Goal: Navigation & Orientation: Find specific page/section

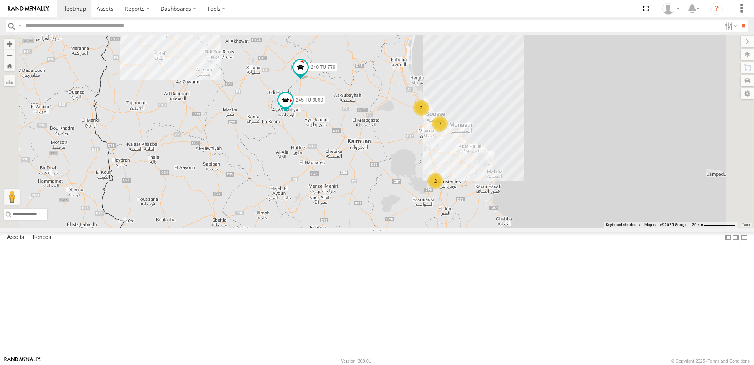
drag, startPoint x: 466, startPoint y: 128, endPoint x: 407, endPoint y: 232, distance: 120.1
click at [407, 227] on div "246 TU 8286 231 TU 3163 246 TU 8285 245 TU 4334 245 TU 4330 245 TU 9063 245 TU …" at bounding box center [377, 131] width 754 height 193
click at [293, 107] on span at bounding box center [286, 100] width 14 height 14
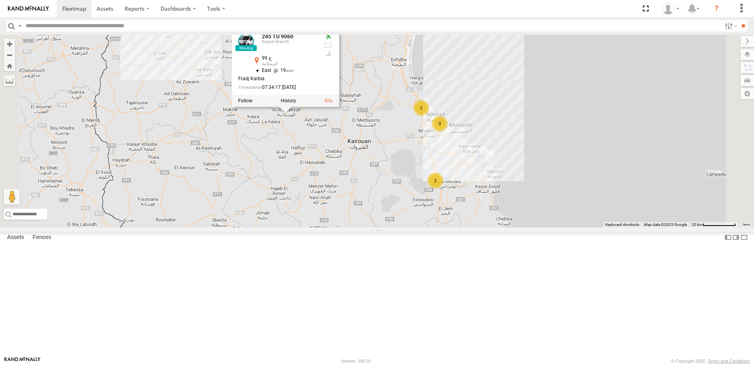
drag, startPoint x: 378, startPoint y: 208, endPoint x: 371, endPoint y: 242, distance: 34.3
click at [371, 227] on div "246 TU 8286 231 TU 3163 246 TU 8285 245 TU 4334 245 TU 4330 245 TU 9063 245 TU …" at bounding box center [377, 131] width 754 height 193
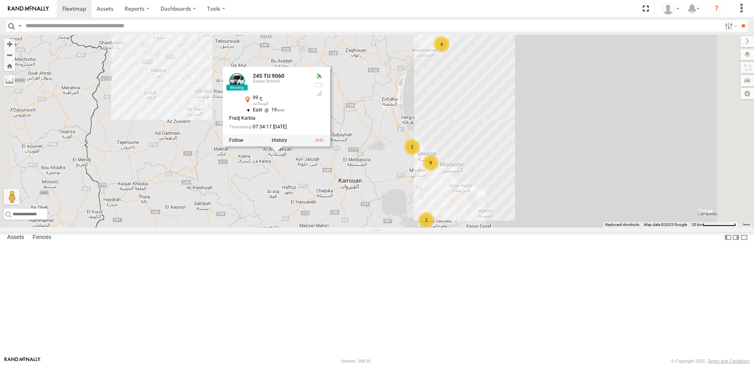
click at [447, 164] on div "246 TU 8286 231 TU 3163 246 TU 8285 245 TU 4334 245 TU 4330 245 TU 9063 245 TU …" at bounding box center [377, 131] width 754 height 193
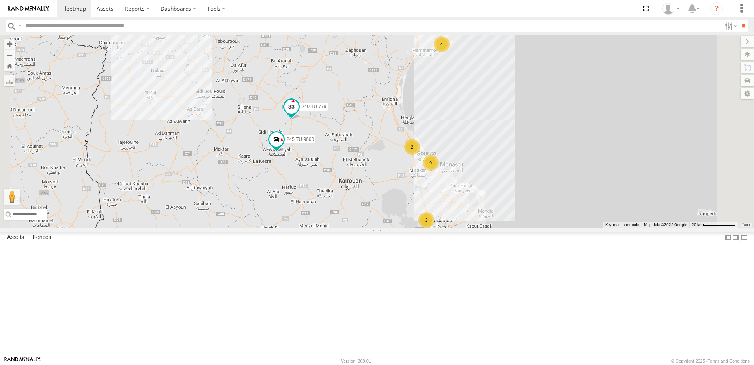
click at [299, 114] on span at bounding box center [291, 106] width 14 height 14
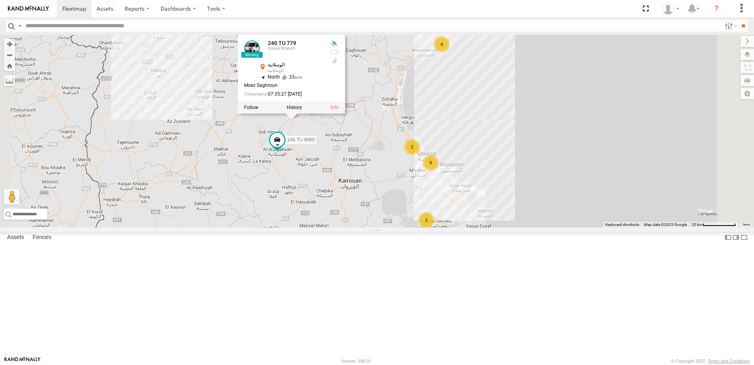
click at [462, 165] on div "246 TU 8286 231 TU 3163 246 TU 8285 245 TU 4334 245 TU 4330 245 TU 9063 245 TU …" at bounding box center [377, 131] width 754 height 193
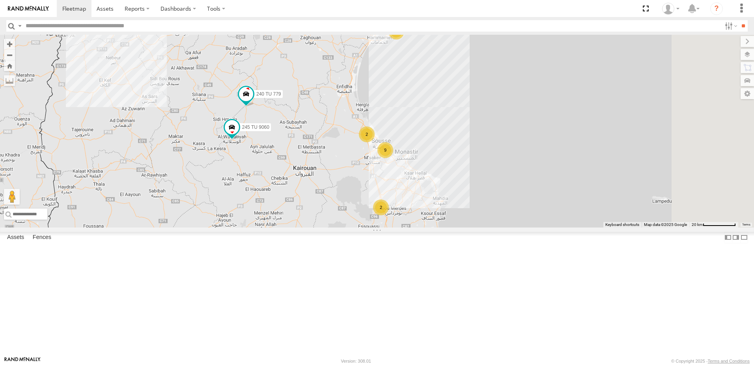
drag, startPoint x: 484, startPoint y: 234, endPoint x: 442, endPoint y: 224, distance: 43.1
click at [426, 219] on div "246 TU 8286 231 TU 3163 246 TU 8285 245 TU 4334 245 TU 4330 245 TU 9063 245 TU …" at bounding box center [377, 131] width 754 height 193
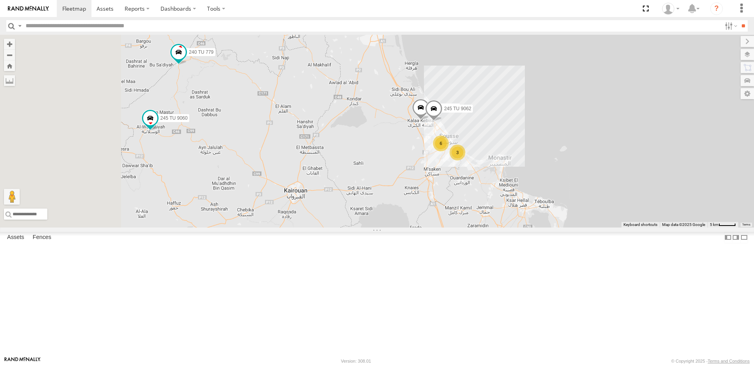
drag, startPoint x: 458, startPoint y: 229, endPoint x: 475, endPoint y: 235, distance: 18.5
click at [475, 227] on div "246 TU 8286 231 TU 3163 246 TU 8285 245 TU 4334 245 TU 4330 245 TU 9063 245 TU …" at bounding box center [377, 131] width 754 height 193
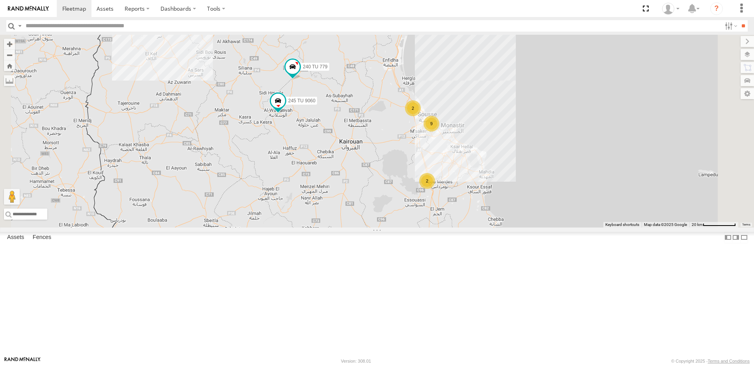
drag, startPoint x: 521, startPoint y: 236, endPoint x: 490, endPoint y: 200, distance: 47.8
click at [490, 200] on div "246 TU 8286 231 TU 3163 246 TU 8285 245 TU 4334 245 TU 4330 245 TU 9063 245 TU …" at bounding box center [377, 131] width 754 height 193
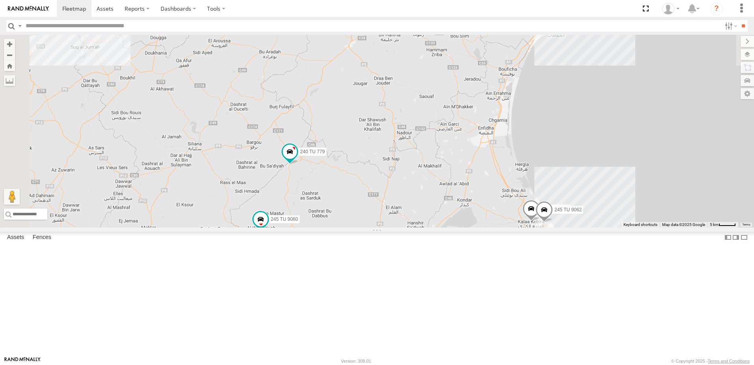
drag, startPoint x: 365, startPoint y: 101, endPoint x: 460, endPoint y: 286, distance: 207.3
click at [460, 227] on div "246 TU 8286 231 TU 3163 246 TU 8285 245 TU 4334 245 TU 4330 245 TU 9063 245 TU …" at bounding box center [377, 131] width 754 height 193
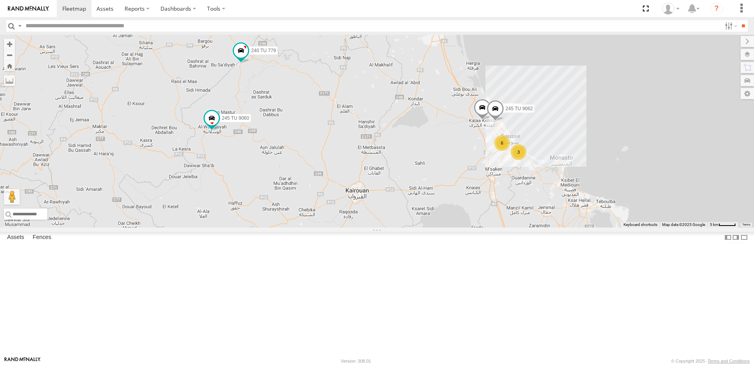
drag, startPoint x: 489, startPoint y: 304, endPoint x: 423, endPoint y: 157, distance: 161.4
click at [415, 155] on div "246 TU 8286 231 TU 3163 246 TU 8285 245 TU 4334 245 TU 4330 245 TU 9063 245 TU …" at bounding box center [377, 131] width 754 height 193
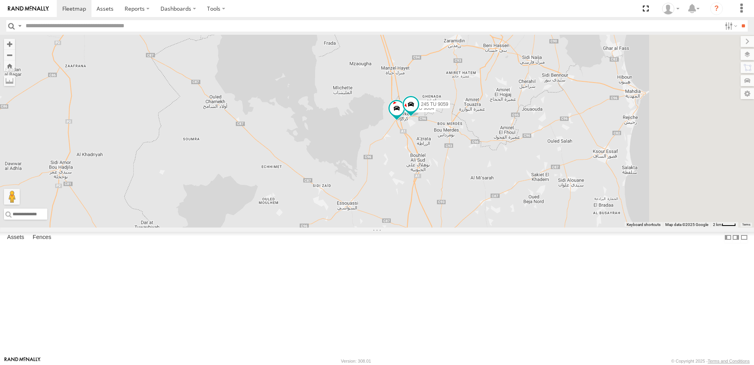
drag, startPoint x: 616, startPoint y: 209, endPoint x: 439, endPoint y: 244, distance: 180.5
click at [439, 227] on div "246 TU 8286 231 TU 3163 246 TU 8285 245 TU 4334 245 TU 4330 245 TU 9063 245 TU …" at bounding box center [377, 131] width 754 height 193
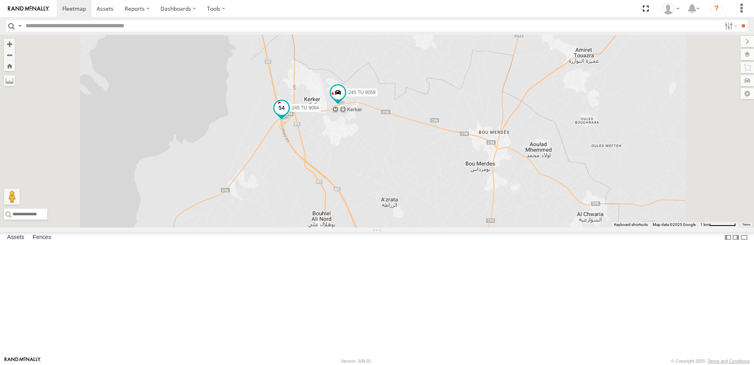
click at [289, 115] on span at bounding box center [282, 108] width 14 height 14
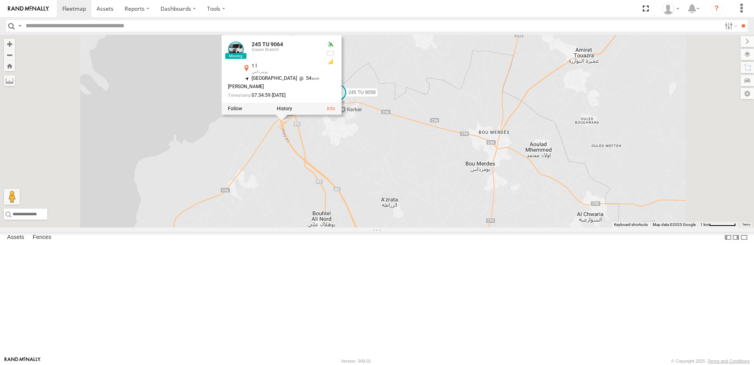
click at [347, 105] on span at bounding box center [337, 94] width 17 height 21
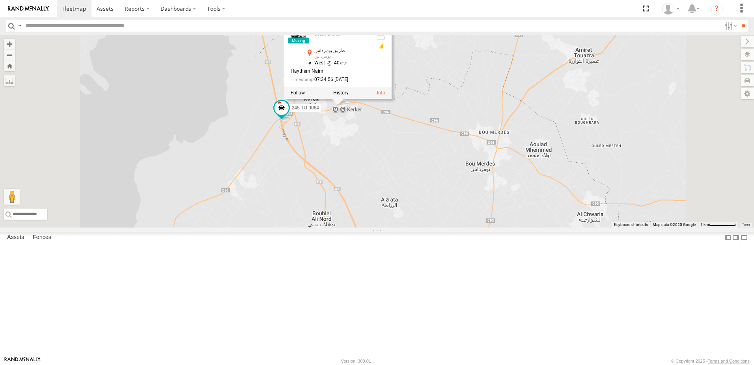
click at [481, 221] on div "246 TU 8286 231 TU 3163 246 TU 8285 245 TU 4334 245 TU 4330 245 TU 9063 245 TU …" at bounding box center [377, 131] width 754 height 193
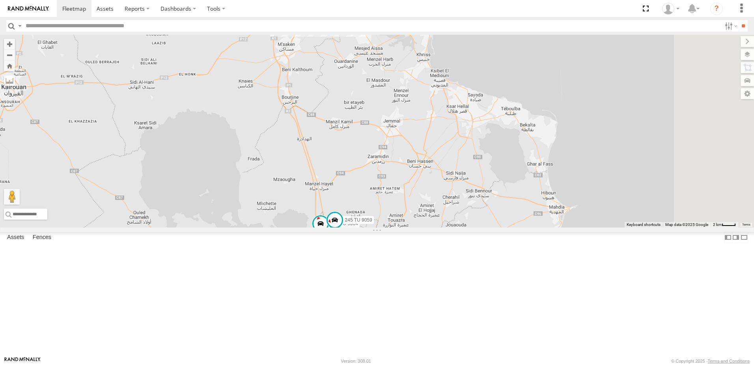
drag, startPoint x: 475, startPoint y: 214, endPoint x: 458, endPoint y: 245, distance: 35.1
click at [458, 227] on div "246 TU 8286 231 TU 3163 246 TU 8285 245 TU 4334 245 TU 4330 245 TU 9063 245 TU …" at bounding box center [377, 131] width 754 height 193
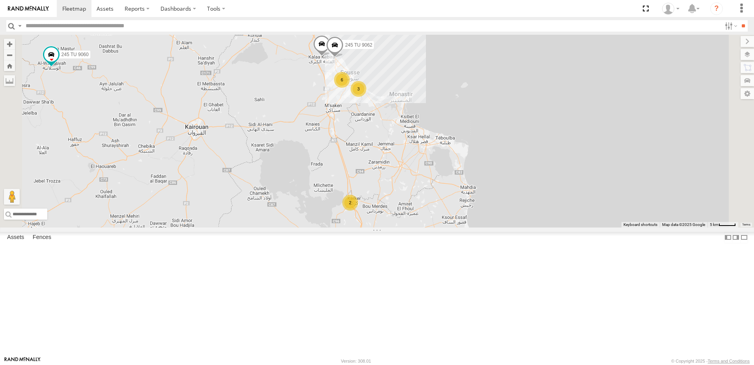
click at [456, 227] on div "246 TU 8286 231 TU 3163 246 TU 8285 245 TU 4334 245 TU 4330 245 TU 9063 245 TU …" at bounding box center [377, 131] width 754 height 193
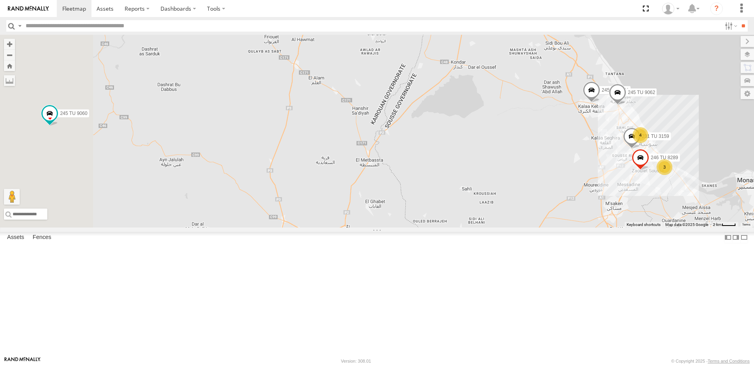
drag, startPoint x: 355, startPoint y: 183, endPoint x: 599, endPoint y: 217, distance: 246.2
click at [599, 217] on div "246 TU 8286 231 TU 3163 246 TU 8285 245 TU 4334 245 TU 4330 245 TU 9063 245 TU …" at bounding box center [377, 131] width 754 height 193
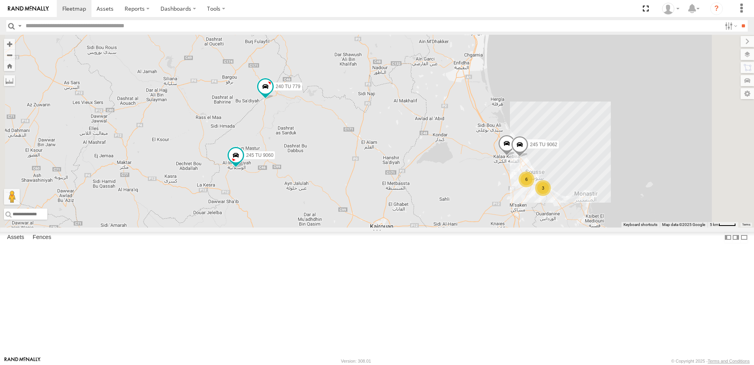
drag, startPoint x: 344, startPoint y: 170, endPoint x: 387, endPoint y: 215, distance: 61.7
click at [387, 215] on div "246 TU 8286 231 TU 3163 246 TU 8285 245 TU 4334 245 TU 4330 245 TU 9063 245 TU …" at bounding box center [377, 131] width 754 height 193
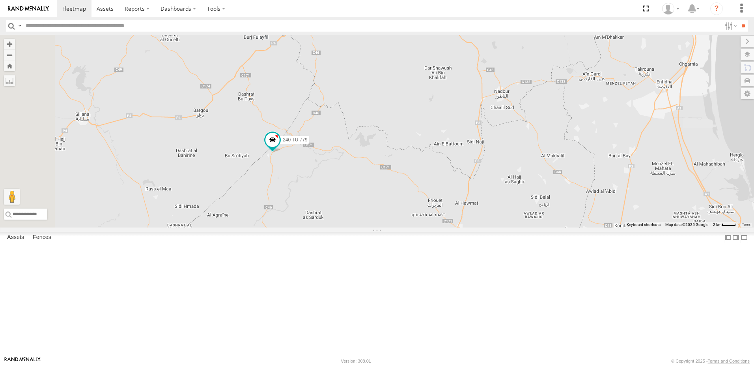
drag, startPoint x: 338, startPoint y: 144, endPoint x: 350, endPoint y: 240, distance: 96.6
click at [350, 227] on div "246 TU 8286 231 TU 3163 246 TU 8285 245 TU 4334 245 TU 4330 245 TU 9063 245 TU …" at bounding box center [377, 131] width 754 height 193
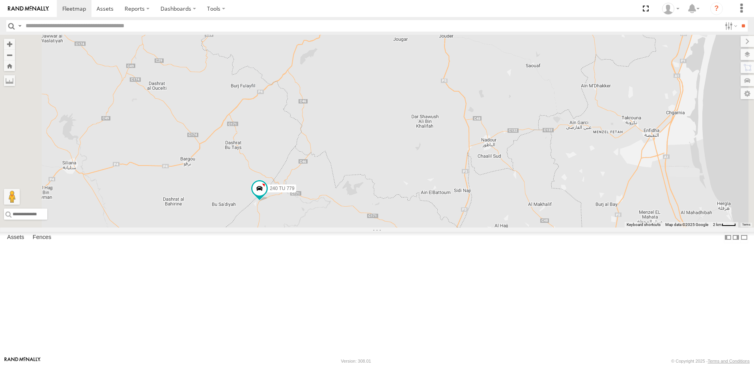
drag, startPoint x: 339, startPoint y: 168, endPoint x: 324, endPoint y: 230, distance: 64.7
click at [324, 227] on div "246 TU 8286 231 TU 3163 246 TU 8285 245 TU 4334 245 TU 4330 245 TU 9063 245 TU …" at bounding box center [377, 131] width 754 height 193
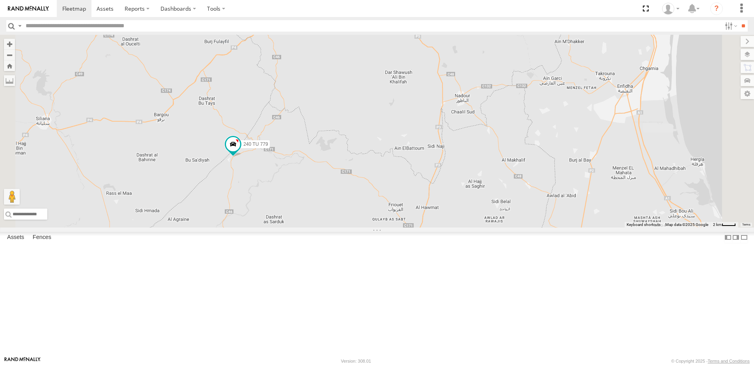
drag, startPoint x: 413, startPoint y: 243, endPoint x: 391, endPoint y: 185, distance: 62.3
click at [391, 185] on div "246 TU 8286 231 TU 3163 246 TU 8285 245 TU 4334 245 TU 4330 245 TU 9063 245 TU …" at bounding box center [377, 131] width 754 height 193
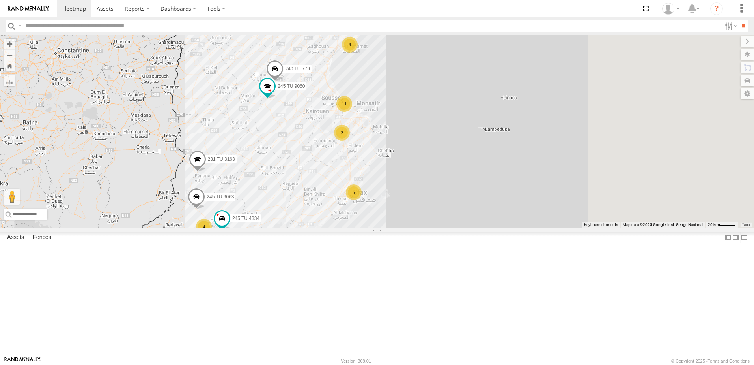
drag, startPoint x: 511, startPoint y: 250, endPoint x: 333, endPoint y: 272, distance: 179.7
click at [333, 227] on div "246 TU 8286 231 TU 3163 246 TU 8285 4 11 4 245 TU 4334 245 TU 4330 5 3 3 4 245 …" at bounding box center [377, 131] width 754 height 193
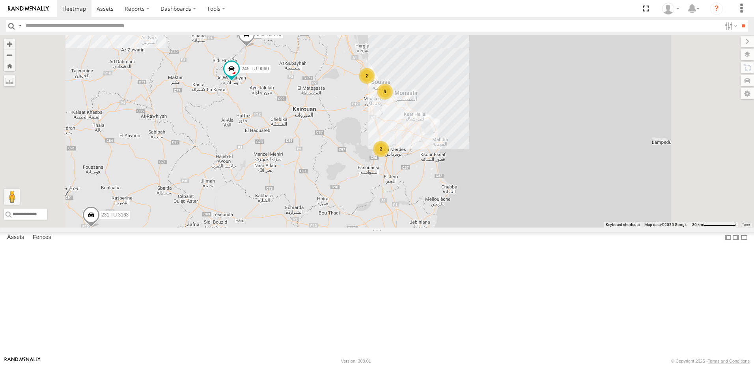
drag, startPoint x: 347, startPoint y: 187, endPoint x: 324, endPoint y: 328, distance: 142.7
click at [324, 227] on div "246 TU 8286 231 TU 3163 246 TU 8285 245 TU 4334 245 TU 4330 245 TU 9063 245 TU …" at bounding box center [377, 131] width 754 height 193
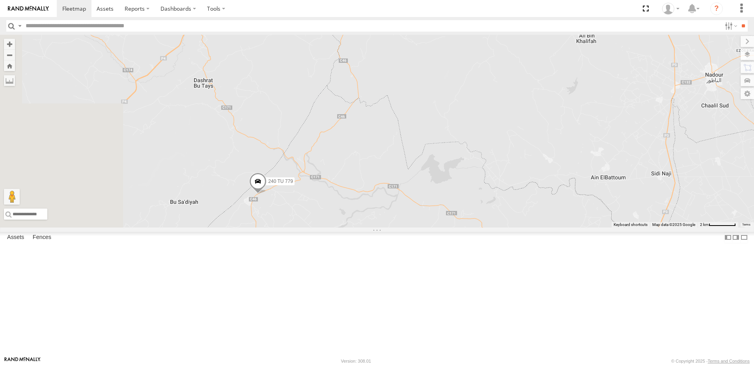
drag, startPoint x: 267, startPoint y: 254, endPoint x: 485, endPoint y: 286, distance: 220.5
click at [485, 227] on div "246 TU 8286 231 TU 3163 246 TU 8285 245 TU 4334 245 TU 4330 245 TU 9063 245 TU …" at bounding box center [377, 131] width 754 height 193
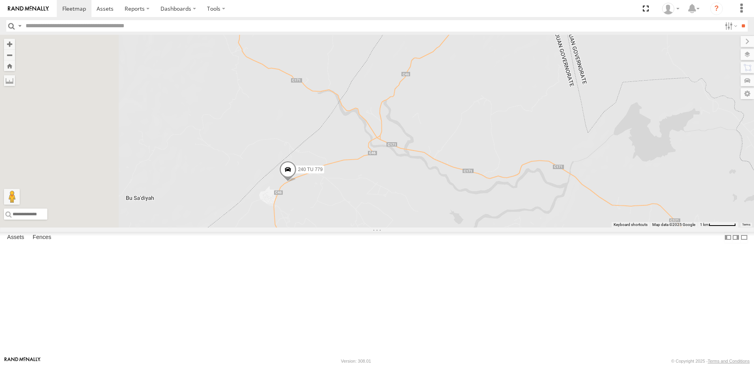
drag, startPoint x: 433, startPoint y: 278, endPoint x: 449, endPoint y: 280, distance: 15.9
click at [449, 227] on div "246 TU 8286 231 TU 3163 246 TU 8285 245 TU 4334 245 TU 4330 245 TU 9063 245 TU …" at bounding box center [377, 131] width 754 height 193
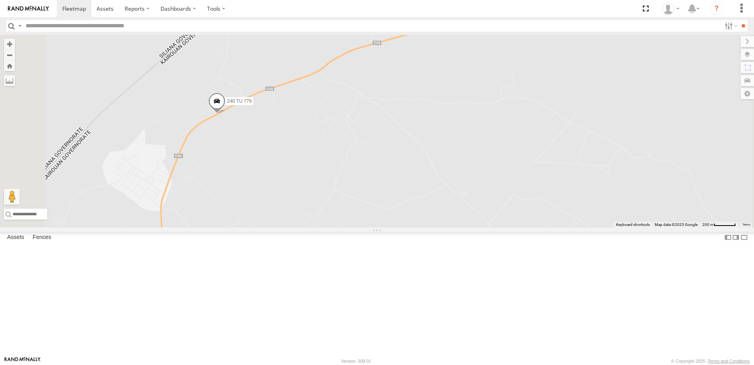
click at [226, 114] on span at bounding box center [216, 103] width 17 height 21
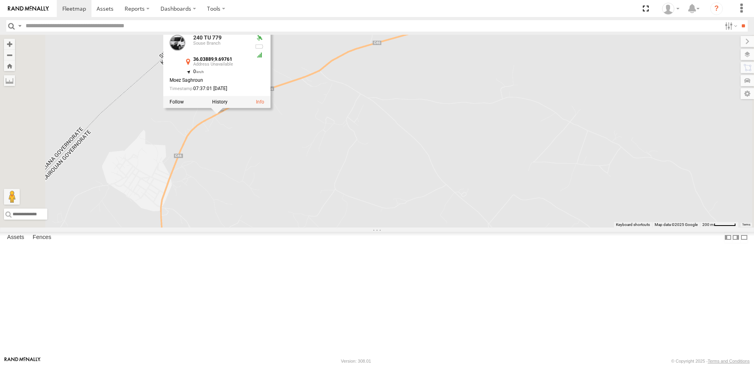
click at [334, 221] on div "246 TU 8286 231 TU 3163 246 TU 8285 245 TU 4334 245 TU 4330 245 TU 9063 245 TU …" at bounding box center [377, 131] width 754 height 193
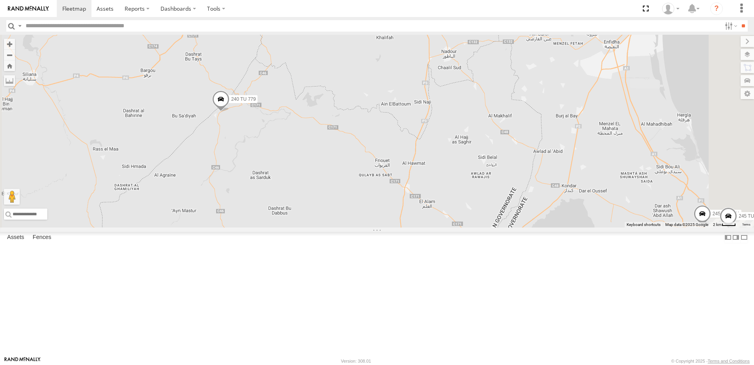
click at [230, 112] on span at bounding box center [220, 101] width 17 height 21
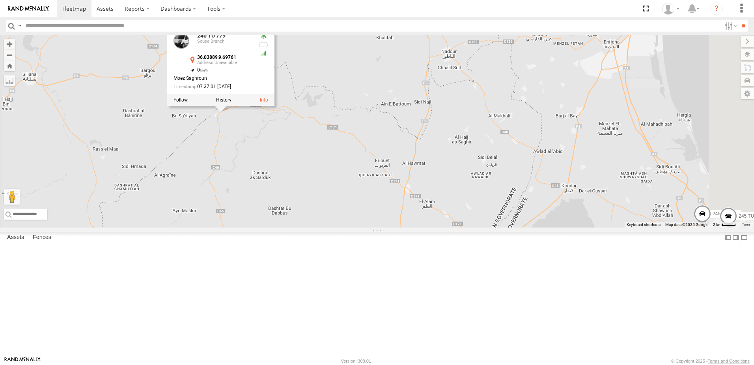
click at [275, 106] on div at bounding box center [220, 100] width 107 height 12
click at [232, 103] on label at bounding box center [223, 100] width 15 height 6
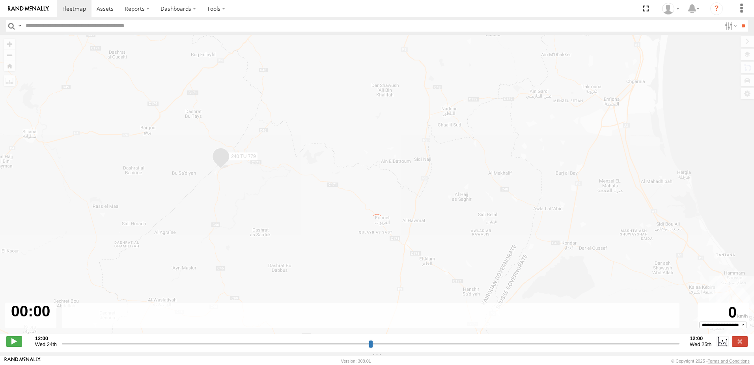
type input "**********"
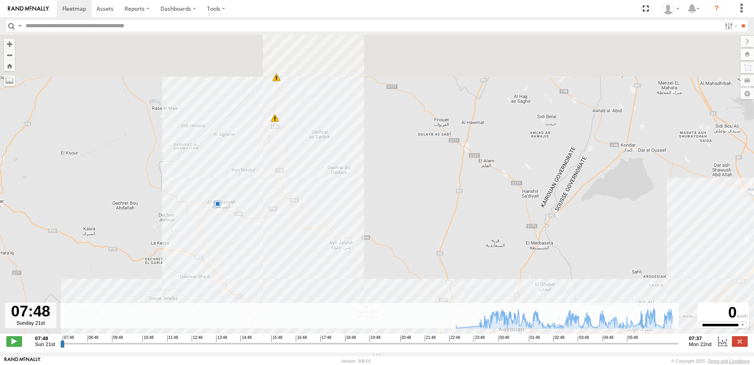
drag, startPoint x: 297, startPoint y: 159, endPoint x: 316, endPoint y: 337, distance: 178.1
click at [316, 337] on div "240 TU 779 23:10 Sun 00:09 Mon 00:16 Mon 01:14 Mon 01:26 Mon 01:46 Mon 02:10 Mo…" at bounding box center [377, 188] width 754 height 307
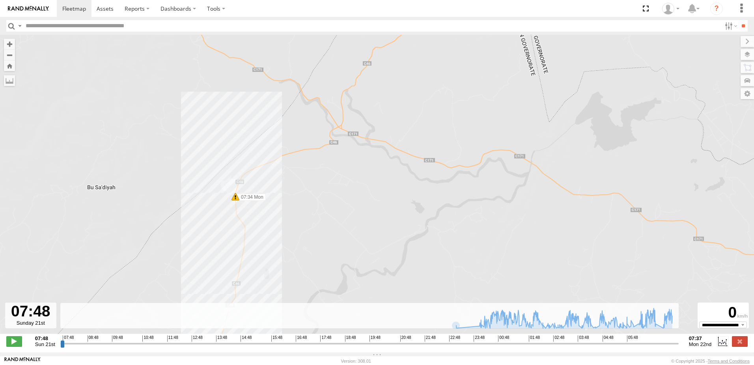
drag, startPoint x: 316, startPoint y: 229, endPoint x: 321, endPoint y: 262, distance: 33.1
click at [321, 262] on div "240 TU 779 23:10 Sun 00:09 Mon 00:16 Mon 01:14 Mon 01:26 Mon 01:46 Mon 02:10 Mo…" at bounding box center [377, 188] width 754 height 307
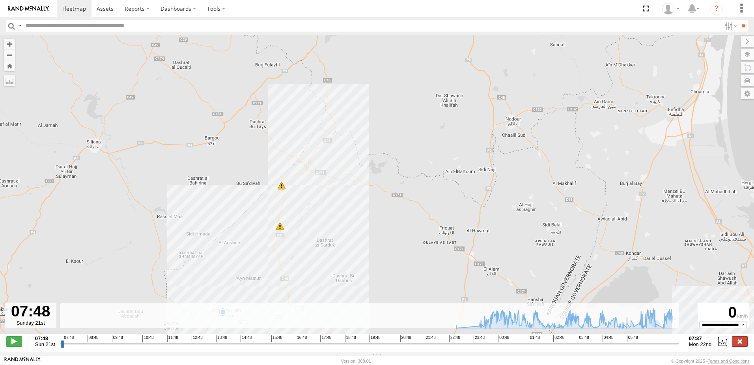
click at [741, 346] on label at bounding box center [740, 341] width 16 height 10
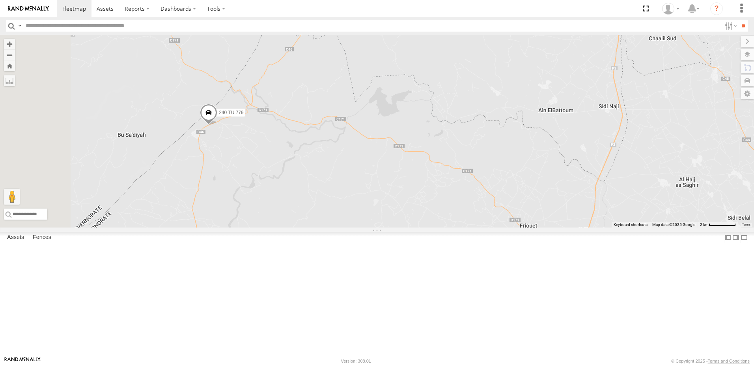
drag, startPoint x: 359, startPoint y: 174, endPoint x: 399, endPoint y: 203, distance: 49.1
click at [399, 203] on div "245 TU 9060 240 TU 779" at bounding box center [377, 131] width 754 height 193
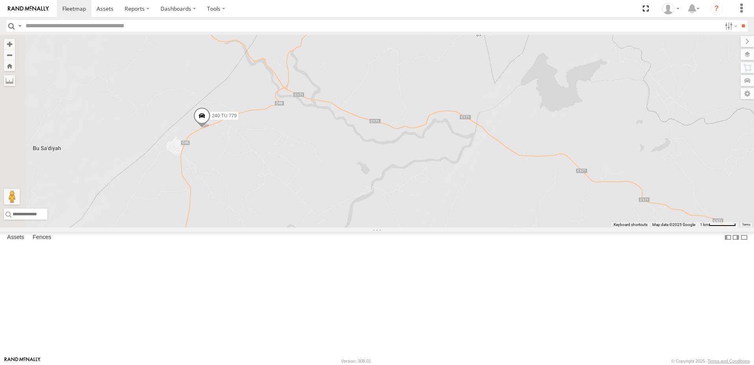
drag, startPoint x: 326, startPoint y: 223, endPoint x: 450, endPoint y: 223, distance: 123.5
click at [450, 223] on div "245 TU 9060 240 TU 779" at bounding box center [377, 131] width 754 height 193
click at [211, 128] on span at bounding box center [201, 117] width 17 height 21
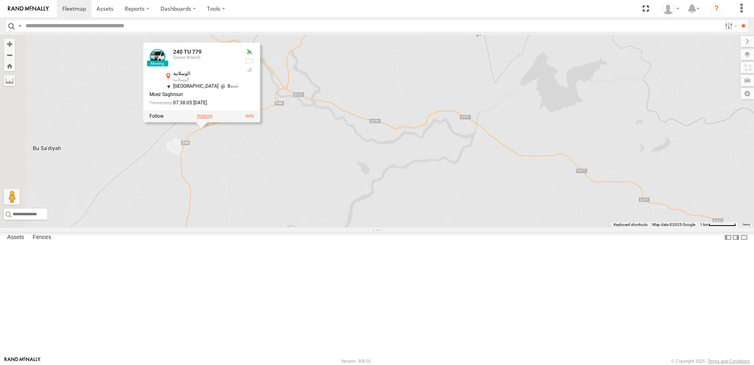
click at [213, 119] on label at bounding box center [204, 117] width 15 height 6
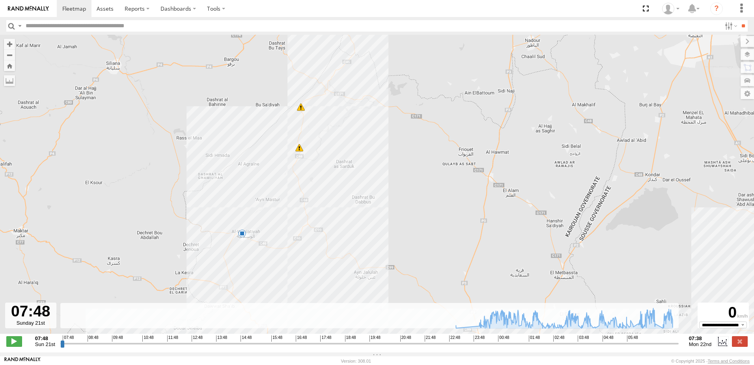
drag, startPoint x: 281, startPoint y: 138, endPoint x: 309, endPoint y: 224, distance: 89.5
click at [309, 224] on div "240 TU 779 23:10 Sun 00:09 Mon 00:16 Mon 01:14 Mon 01:26 Mon 01:46 Mon 02:10 Mo…" at bounding box center [377, 188] width 754 height 307
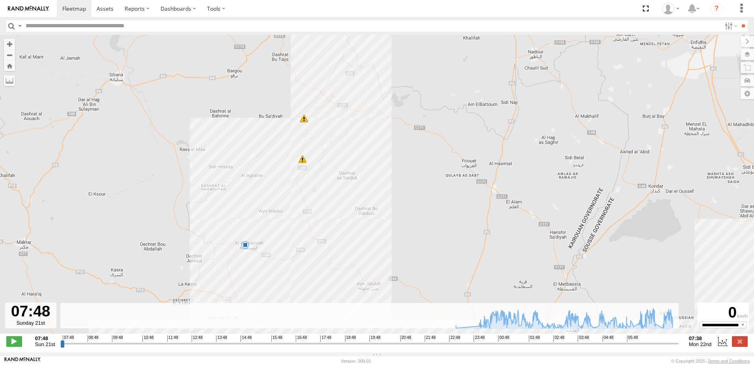
drag, startPoint x: 276, startPoint y: 112, endPoint x: 280, endPoint y: 125, distance: 13.5
click at [280, 125] on div "240 TU 779 23:10 Sun 00:09 Mon 00:16 Mon 01:14 Mon 01:26 Mon 01:46 Mon 02:10 Mo…" at bounding box center [377, 188] width 754 height 307
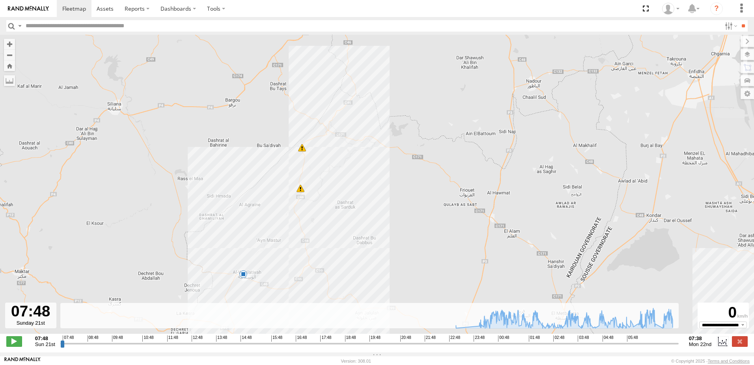
drag, startPoint x: 264, startPoint y: 100, endPoint x: 262, endPoint y: 131, distance: 31.2
click at [262, 131] on div "240 TU 779 23:10 Sun 00:09 Mon 00:16 Mon 01:14 Mon 01:26 Mon 01:46 Mon 02:10 Mo…" at bounding box center [377, 188] width 754 height 307
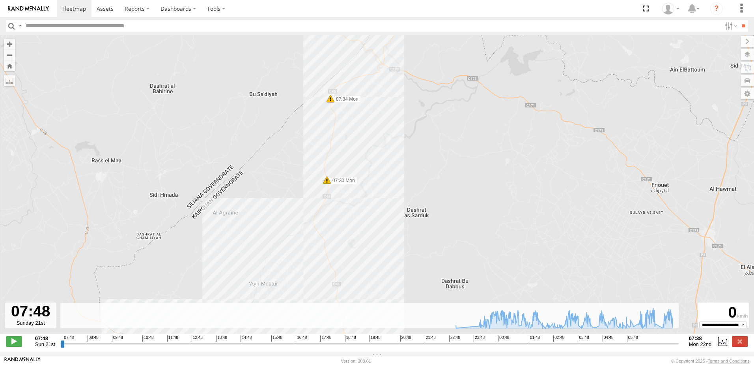
drag, startPoint x: 352, startPoint y: 176, endPoint x: 371, endPoint y: 118, distance: 61.9
click at [371, 118] on div "240 TU 779 23:10 Sun 00:09 Mon 00:16 Mon 01:14 Mon 01:26 Mon 01:46 Mon 02:10 Mo…" at bounding box center [377, 188] width 754 height 307
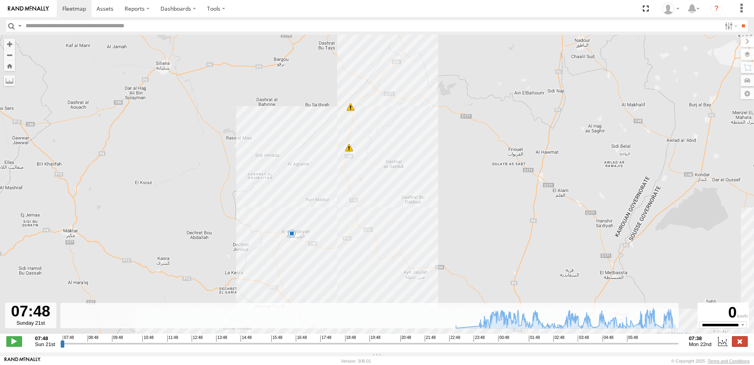
click at [743, 346] on label at bounding box center [740, 341] width 16 height 10
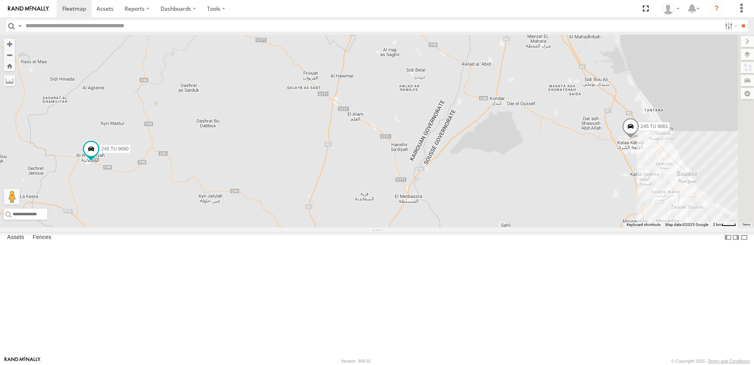
drag, startPoint x: 429, startPoint y: 243, endPoint x: 285, endPoint y: 174, distance: 159.9
click at [285, 175] on div "245 TU 9060 240 TU 779 245 TU 9061 245 TU 9059" at bounding box center [377, 131] width 754 height 193
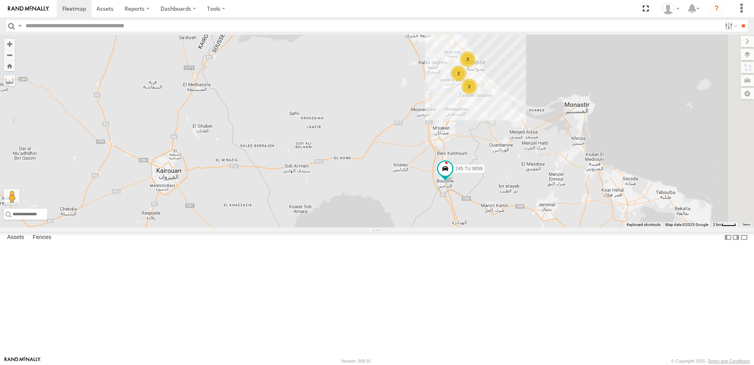
drag, startPoint x: 415, startPoint y: 223, endPoint x: 377, endPoint y: 209, distance: 39.9
click at [377, 209] on div "245 TU 9060 240 TU 779 245 TU 9061 245 TU 9059 2 3 2" at bounding box center [377, 131] width 754 height 193
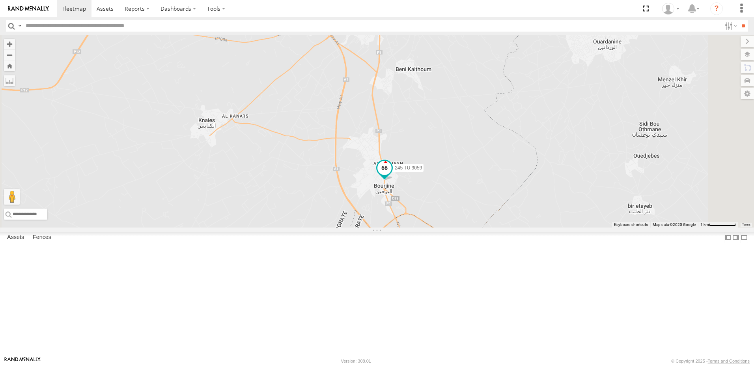
click at [392, 175] on span at bounding box center [385, 168] width 14 height 14
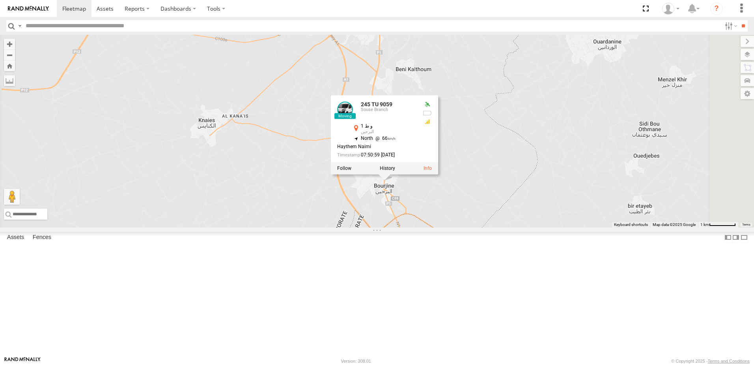
click at [576, 227] on div "245 TU 9060 240 TU 779 245 TU 9061 245 TU 9059 241 TU 2026 246 TU 8289 245 TU 9…" at bounding box center [377, 131] width 754 height 193
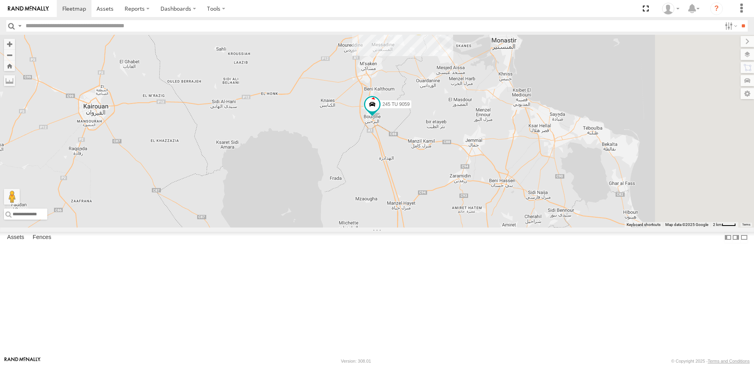
drag, startPoint x: 469, startPoint y: 219, endPoint x: 367, endPoint y: 135, distance: 133.1
click at [370, 137] on div "245 TU 9060 240 TU 779 245 TU 9061 245 TU 9059 2 2 4 2" at bounding box center [377, 131] width 754 height 193
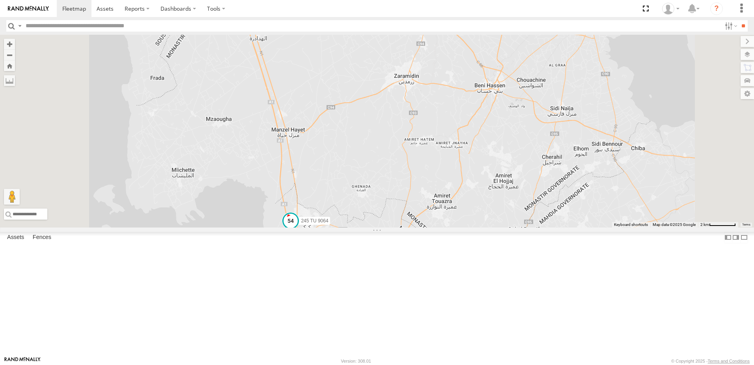
click at [298, 228] on span at bounding box center [291, 220] width 14 height 14
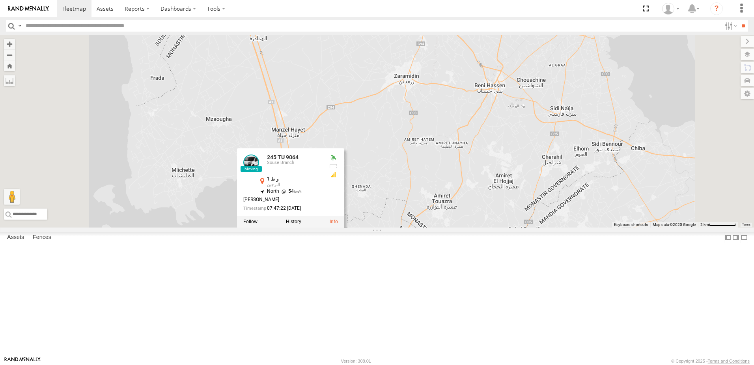
click at [494, 192] on div "245 TU 9060 240 TU 779 245 TU 9061 245 TU 9059 245 TU 9064 245 TU 9064 [GEOGRAP…" at bounding box center [377, 131] width 754 height 193
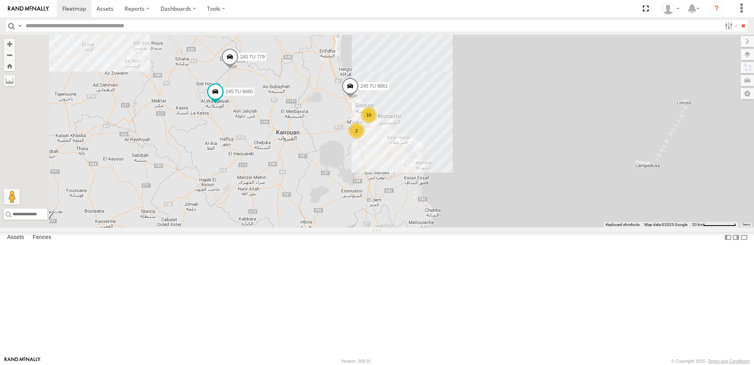
drag, startPoint x: 342, startPoint y: 188, endPoint x: 385, endPoint y: 205, distance: 46.2
click at [385, 205] on div "245 TU 9060 240 TU 779 245 TU 9061 4 10 3 2 2" at bounding box center [377, 131] width 754 height 193
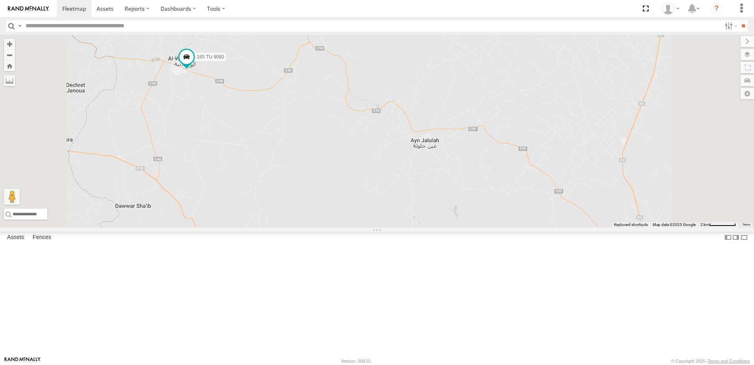
drag, startPoint x: 304, startPoint y: 149, endPoint x: 372, endPoint y: 211, distance: 92.1
click at [372, 211] on div "245 TU 9060 240 TU 779 245 TU 9061 245 TU 4330 231 TU 3163 245 TU 9064 245 TU 9…" at bounding box center [377, 131] width 754 height 193
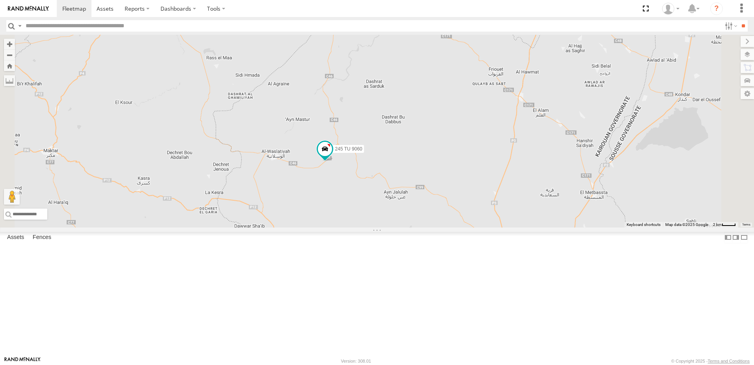
drag, startPoint x: 457, startPoint y: 99, endPoint x: 440, endPoint y: 244, distance: 146.2
click at [440, 227] on div "245 TU 9060 240 TU 779" at bounding box center [377, 131] width 754 height 193
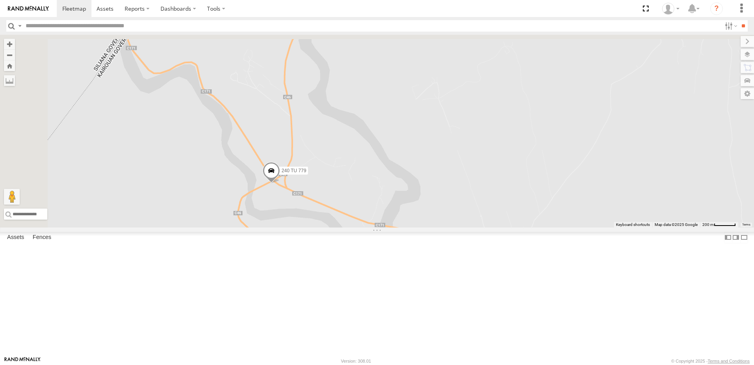
drag, startPoint x: 356, startPoint y: 141, endPoint x: 391, endPoint y: 312, distance: 174.2
click at [391, 227] on div "245 TU 9060 240 TU 779" at bounding box center [377, 131] width 754 height 193
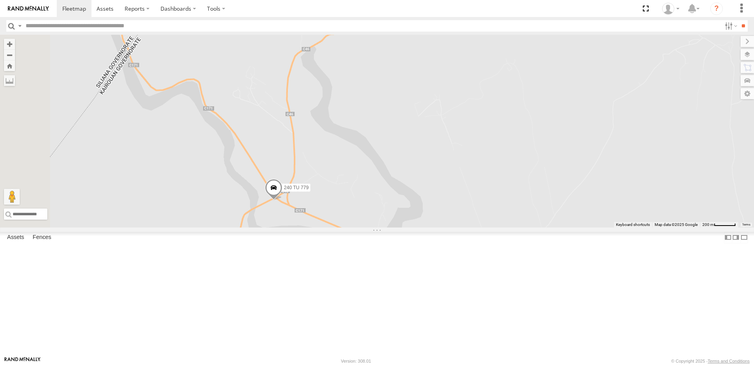
click at [282, 200] on span at bounding box center [273, 189] width 17 height 21
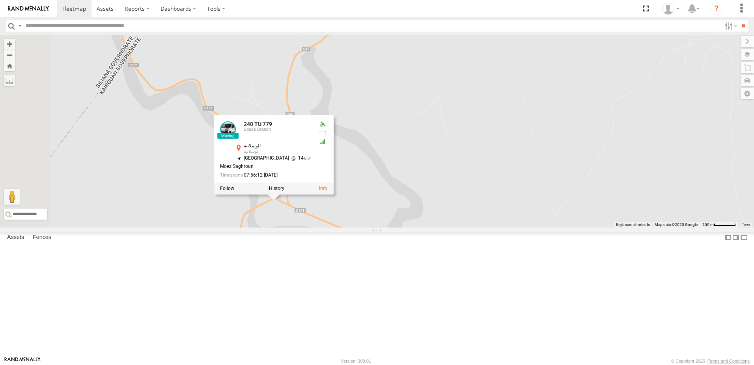
drag, startPoint x: 504, startPoint y: 248, endPoint x: 502, endPoint y: 254, distance: 6.2
click at [504, 227] on div "245 TU 9060 240 TU 779 240 TU 779 Souse Branch الوسلاتية الوسلاتية 36.0542 , 9.…" at bounding box center [377, 131] width 754 height 193
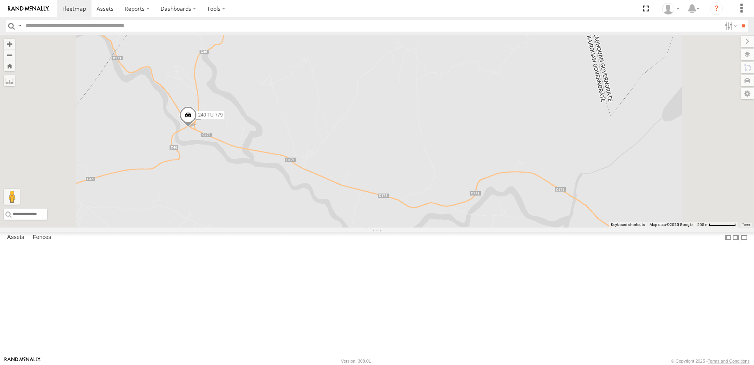
click at [197, 127] on span at bounding box center [188, 116] width 17 height 21
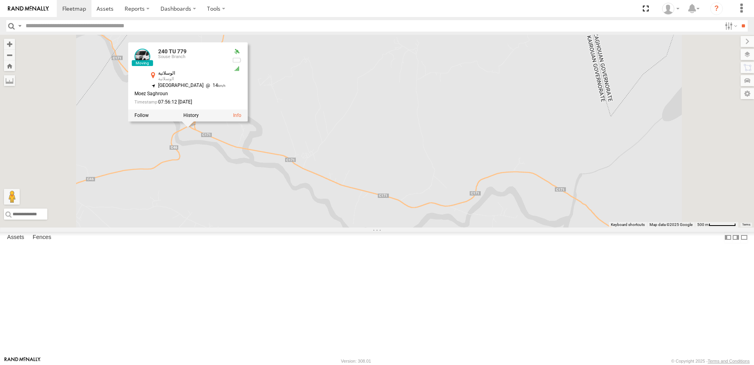
click at [277, 206] on div "245 TU 9060 240 TU 779 240 TU 779 Souse Branch الوسلاتية الوسلاتية 36.0542 , 9.…" at bounding box center [377, 131] width 754 height 193
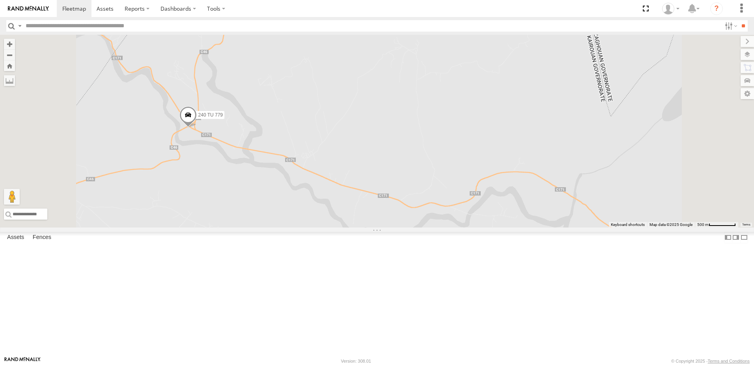
click at [37, 24] on input "text" at bounding box center [371, 25] width 699 height 11
type input "****"
click at [739, 20] on input "**" at bounding box center [743, 25] width 9 height 11
click at [10, 26] on input "button" at bounding box center [11, 25] width 10 height 11
click at [195, 122] on span at bounding box center [188, 115] width 14 height 14
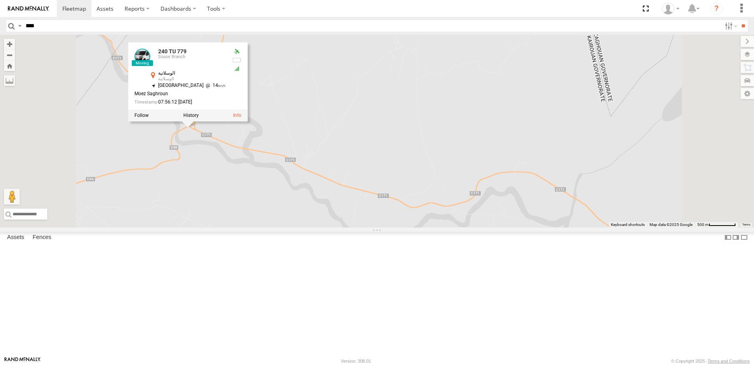
click at [306, 206] on div "240 TU 779 240 TU 779 Souse Branch الوسلاتية الوسلاتية 36.0542 , 9.73625 [GEOGR…" at bounding box center [377, 131] width 754 height 193
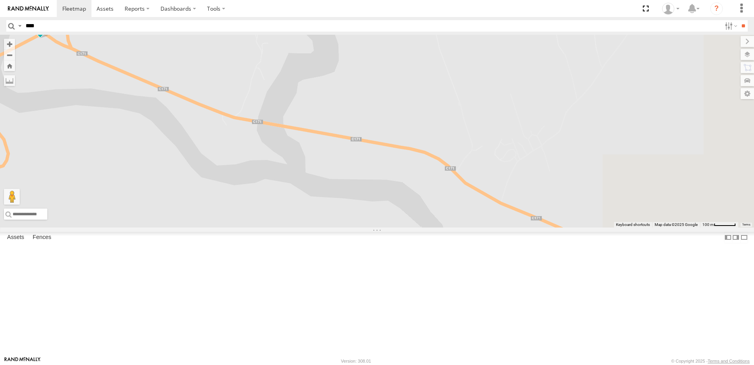
drag, startPoint x: 307, startPoint y: 185, endPoint x: 321, endPoint y: 187, distance: 13.5
click at [306, 185] on div "240 TU 779" at bounding box center [377, 131] width 754 height 193
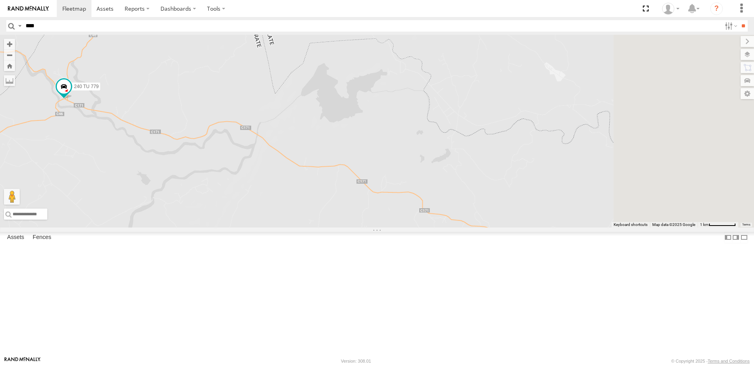
drag, startPoint x: 547, startPoint y: 227, endPoint x: 312, endPoint y: 196, distance: 237.1
click at [312, 196] on div "240 TU 779" at bounding box center [377, 131] width 754 height 193
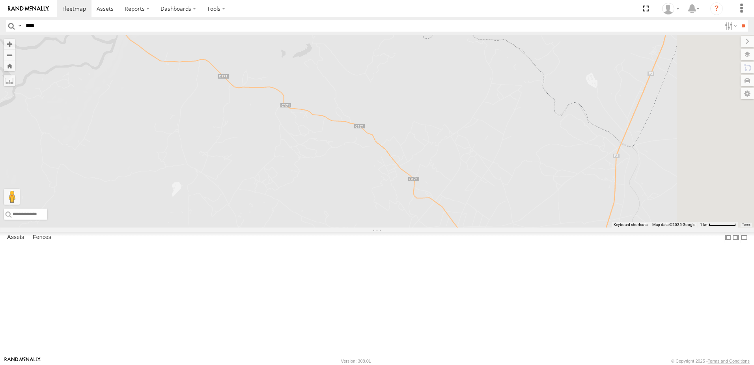
drag, startPoint x: 441, startPoint y: 252, endPoint x: 300, endPoint y: 144, distance: 177.6
click at [300, 144] on div "240 TU 779" at bounding box center [377, 131] width 754 height 193
drag, startPoint x: 518, startPoint y: 283, endPoint x: 726, endPoint y: 336, distance: 214.5
click at [725, 227] on div "240 TU 779" at bounding box center [377, 131] width 754 height 193
click at [291, 152] on div "240 TU 779" at bounding box center [377, 131] width 754 height 193
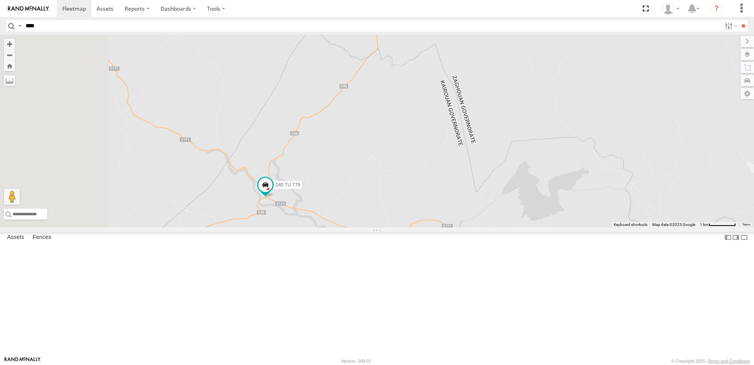
drag, startPoint x: 326, startPoint y: 168, endPoint x: 440, endPoint y: 326, distance: 194.8
click at [440, 227] on div "240 TU 779" at bounding box center [377, 131] width 754 height 193
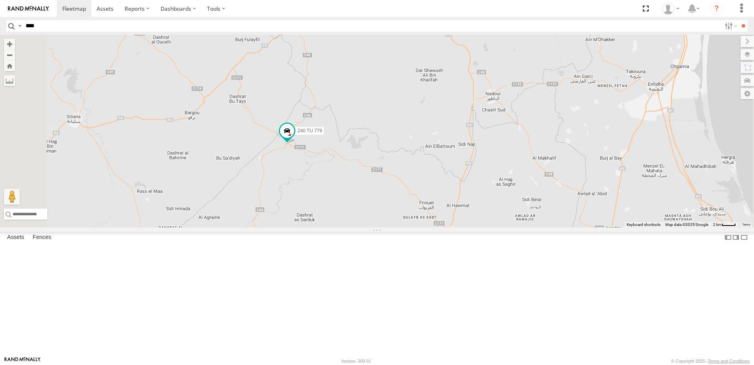
drag, startPoint x: 303, startPoint y: 249, endPoint x: 347, endPoint y: 257, distance: 44.5
click at [347, 227] on div "240 TU 779 245 TU 9060" at bounding box center [377, 131] width 754 height 193
click at [296, 143] on span at bounding box center [287, 132] width 17 height 21
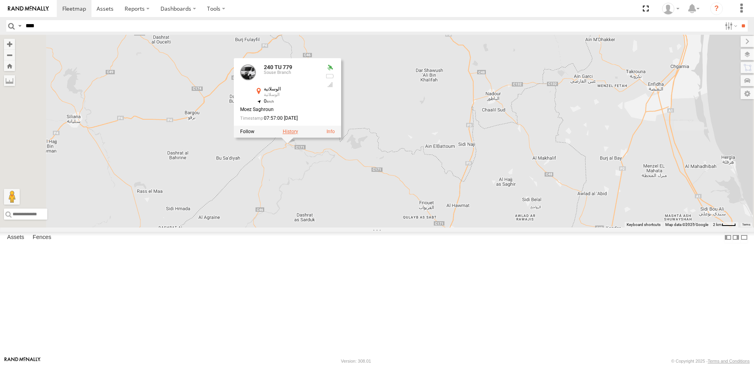
click at [298, 134] on label at bounding box center [290, 132] width 15 height 6
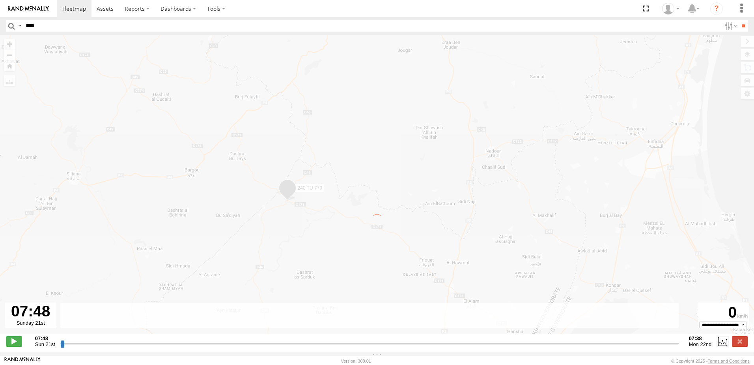
type input "**********"
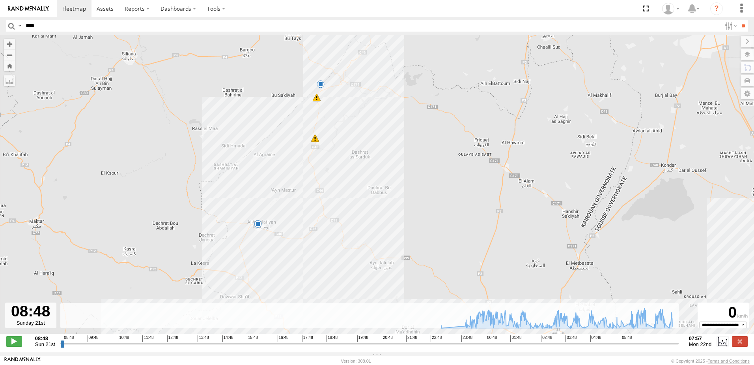
drag, startPoint x: 283, startPoint y: 151, endPoint x: 325, endPoint y: 228, distance: 87.9
click at [325, 228] on div "240 TU 779 23:10 Sun 00:09 Mon 00:16 Mon 01:14 Mon 01:26 Mon 01:46 Mon 02:10 Mo…" at bounding box center [377, 188] width 754 height 307
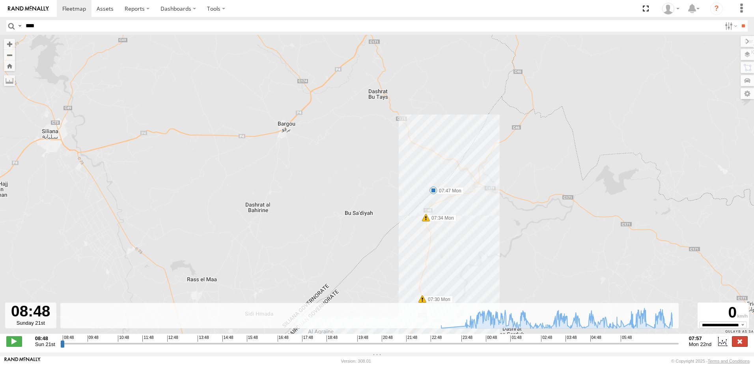
click at [741, 344] on label at bounding box center [740, 341] width 16 height 10
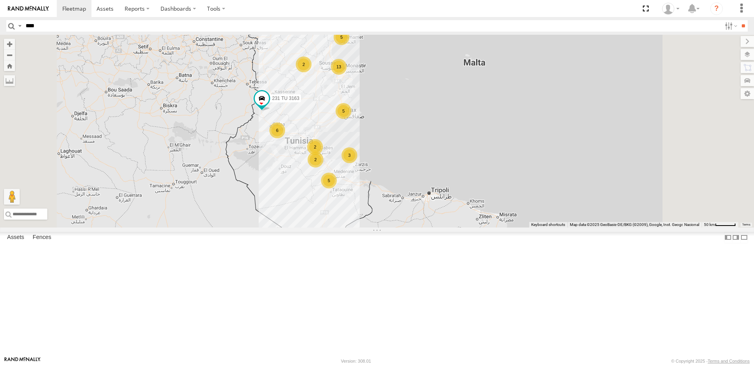
drag, startPoint x: 437, startPoint y: 266, endPoint x: 422, endPoint y: 164, distance: 103.3
click at [422, 164] on div "231 TU 3163 5 5 13 2 6 5 3 2 2 2" at bounding box center [377, 131] width 754 height 193
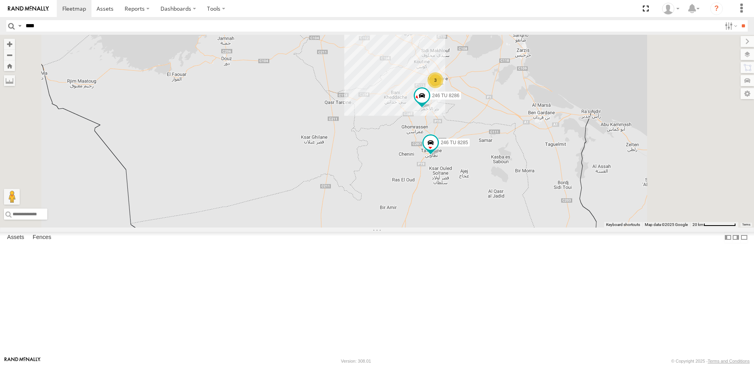
drag, startPoint x: 410, startPoint y: 233, endPoint x: 354, endPoint y: 161, distance: 90.6
click at [354, 161] on div "231 TU 3163 246 TU 8286 245 TU 4334 246 TU 8285 241 TU 2029 245 TU 9057 3 246 T…" at bounding box center [377, 131] width 754 height 193
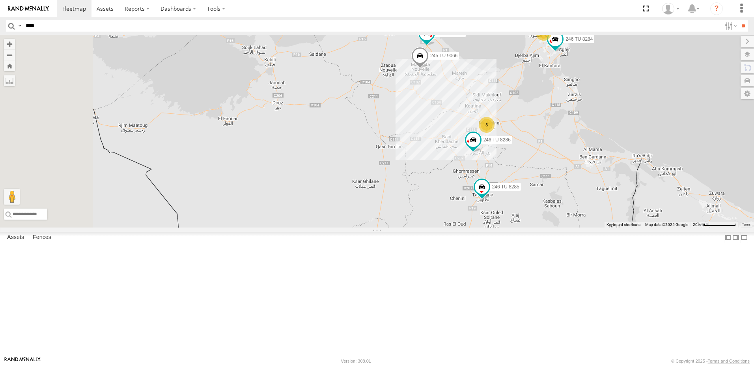
drag, startPoint x: 325, startPoint y: 138, endPoint x: 381, endPoint y: 188, distance: 74.6
click at [381, 188] on div "231 TU 3163 246 TU 8286 245 TU 4334 246 TU 8285 241 TU 2029 245 TU 9057 3 246 T…" at bounding box center [377, 131] width 754 height 193
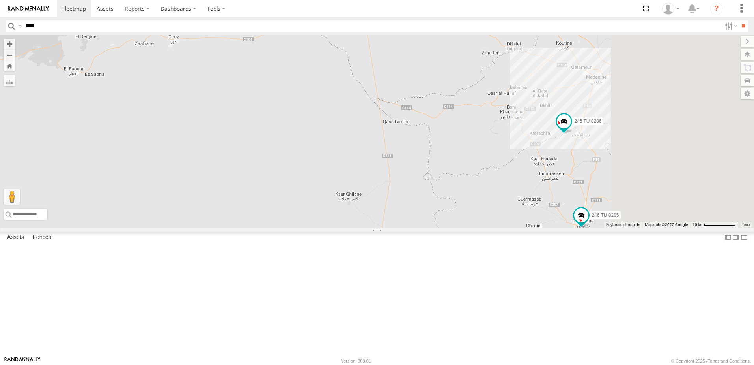
drag, startPoint x: 535, startPoint y: 258, endPoint x: 443, endPoint y: 184, distance: 119.0
click at [443, 184] on div "231 TU 3163 246 TU 8286 245 TU 4334 246 TU 8285 241 TU 2029 245 TU 9057 246 TU …" at bounding box center [377, 131] width 754 height 193
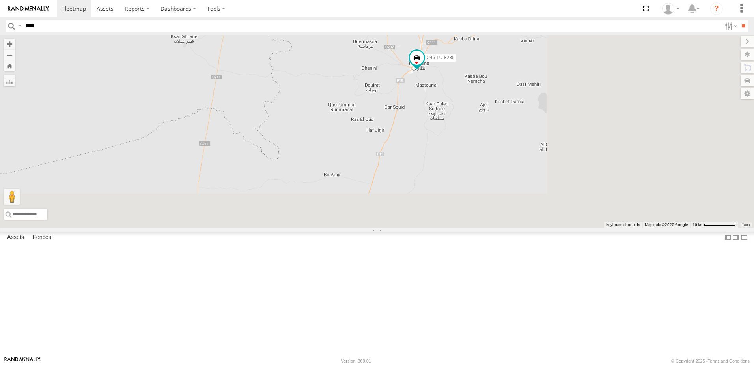
drag, startPoint x: 509, startPoint y: 267, endPoint x: 374, endPoint y: 150, distance: 178.4
click at [374, 150] on div "231 TU 3163 246 TU 8286 245 TU 4334 246 TU 8285 241 TU 2029 245 TU 9057 246 TU …" at bounding box center [377, 131] width 754 height 193
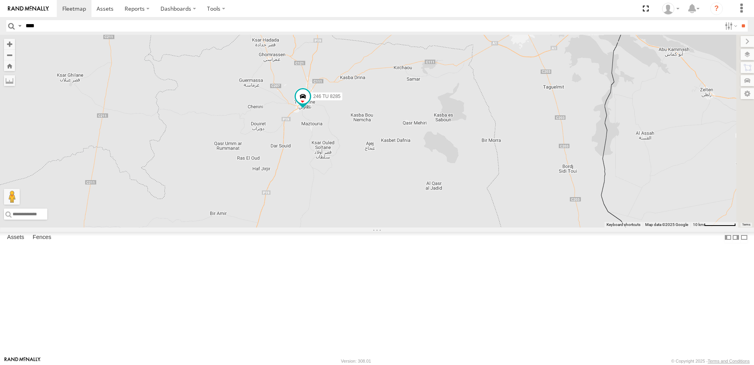
drag, startPoint x: 490, startPoint y: 173, endPoint x: 436, endPoint y: 262, distance: 103.6
click at [436, 227] on div "231 TU 3163 246 TU 8286 245 TU 4334 246 TU 8285 241 TU 2029 245 TU 9057 246 TU …" at bounding box center [377, 131] width 754 height 193
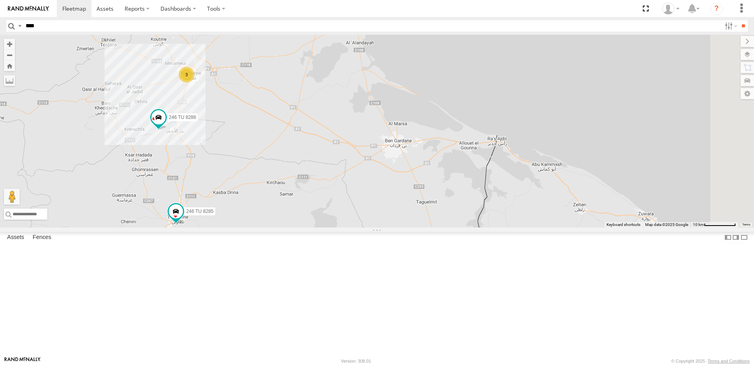
drag, startPoint x: 548, startPoint y: 133, endPoint x: 421, endPoint y: 248, distance: 171.2
click at [421, 227] on div "231 TU 3163 246 TU 8286 245 TU 4334 246 TU 8285 241 TU 2029 245 TU 9057 246 TU …" at bounding box center [377, 131] width 754 height 193
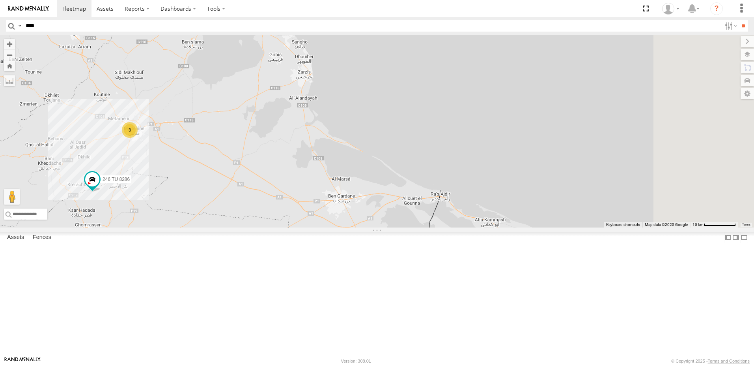
drag, startPoint x: 568, startPoint y: 201, endPoint x: 489, endPoint y: 274, distance: 107.8
click at [489, 227] on div "231 TU 3163 246 TU 8286 245 TU 4334 246 TU 8285 241 TU 2029 245 TU 9057 246 TU …" at bounding box center [377, 131] width 754 height 193
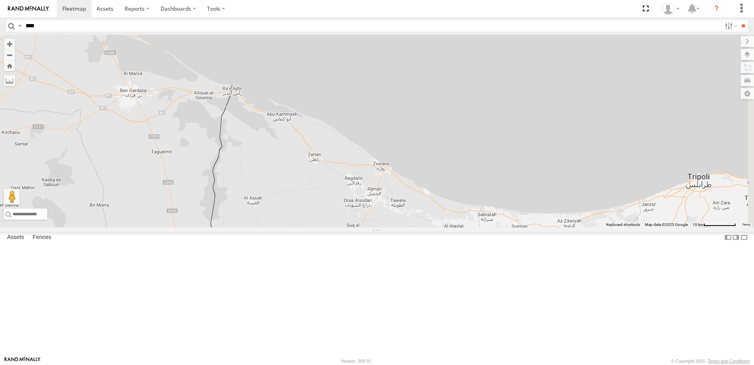
drag, startPoint x: 567, startPoint y: 256, endPoint x: 408, endPoint y: 112, distance: 215.4
click at [408, 112] on div "231 TU 3163 246 TU 8286 245 TU 4334 246 TU 8285 241 TU 2029 245 TU 9057 246 TU …" at bounding box center [377, 131] width 754 height 193
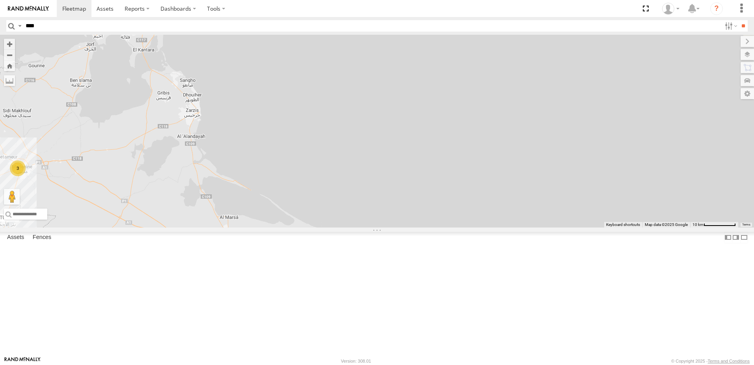
drag, startPoint x: 374, startPoint y: 169, endPoint x: 483, endPoint y: 322, distance: 187.2
click at [483, 227] on div "231 TU 3163 246 TU 8286 245 TU 4334 246 TU 8285 241 TU 2029 245 TU 9057 246 TU …" at bounding box center [377, 131] width 754 height 193
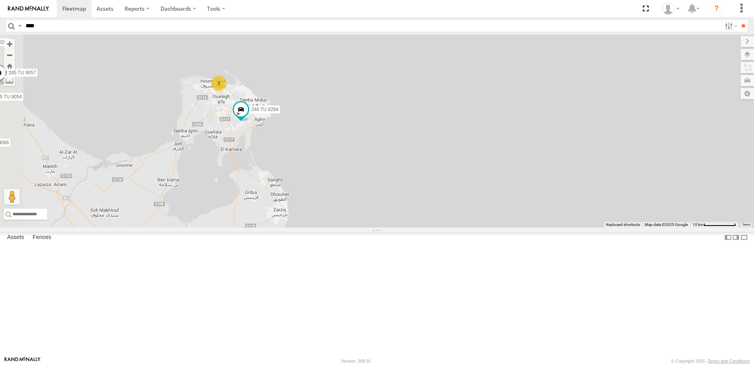
drag, startPoint x: 344, startPoint y: 241, endPoint x: 393, endPoint y: 320, distance: 92.2
click at [393, 227] on div "231 TU 3163 246 TU 8286 245 TU 4334 246 TU 8285 241 TU 2029 245 TU 9057 246 TU …" at bounding box center [377, 131] width 754 height 193
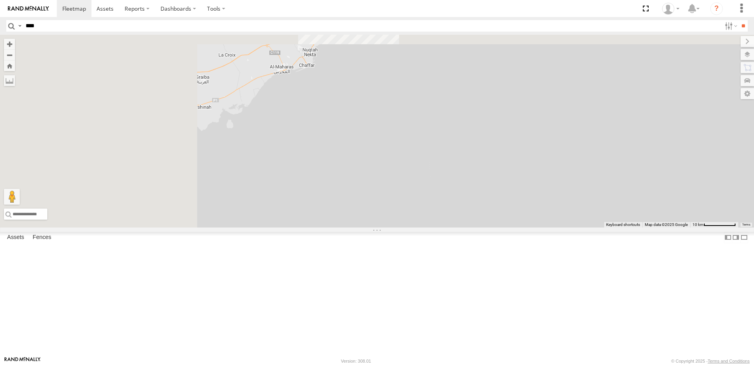
drag, startPoint x: 270, startPoint y: 144, endPoint x: 475, endPoint y: 318, distance: 268.9
click at [475, 227] on div "231 TU 3163 246 TU 8286 245 TU 4334 246 TU 8285 241 TU 2029 245 TU 9057 246 TU …" at bounding box center [377, 131] width 754 height 193
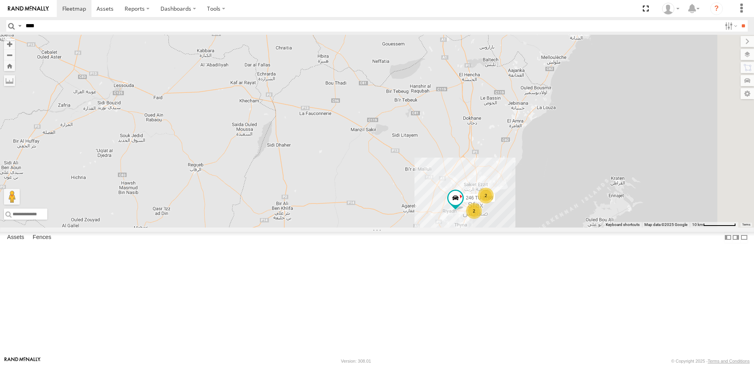
drag, startPoint x: 460, startPoint y: 236, endPoint x: 295, endPoint y: 292, distance: 174.5
click at [295, 227] on div "231 TU 3163 246 TU 8286 245 TU 4334 246 TU 8285 241 TU 2029 245 TU 9057 246 TU …" at bounding box center [377, 131] width 754 height 193
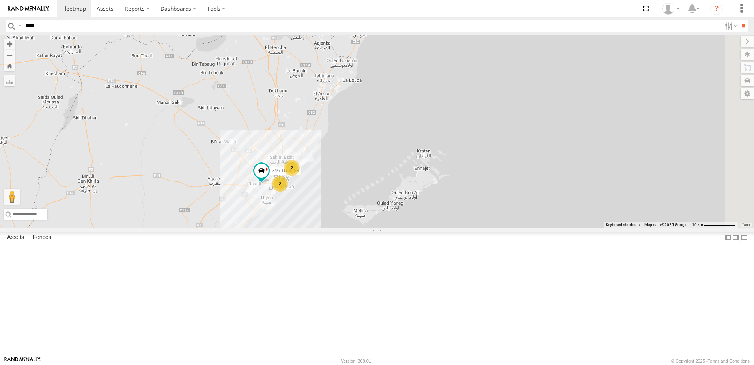
drag, startPoint x: 623, startPoint y: 290, endPoint x: 434, endPoint y: 264, distance: 190.8
click at [434, 227] on div "231 TU 3163 246 TU 8286 245 TU 4334 246 TU 8285 241 TU 2029 245 TU 9057 246 TU …" at bounding box center [377, 131] width 754 height 193
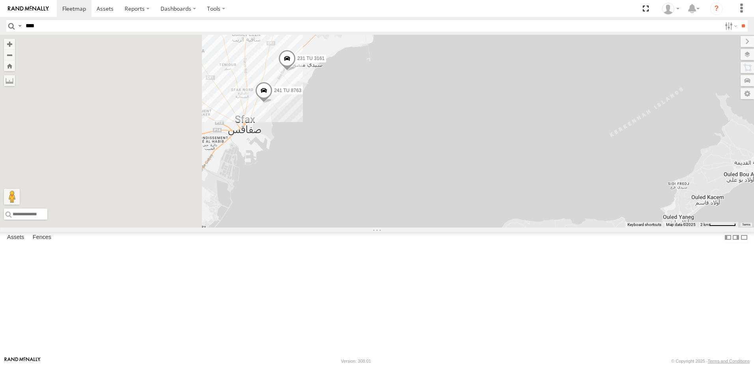
drag, startPoint x: 318, startPoint y: 185, endPoint x: 500, endPoint y: 184, distance: 181.9
click at [500, 184] on div "231 TU 3161 241 TU 8763" at bounding box center [377, 131] width 754 height 193
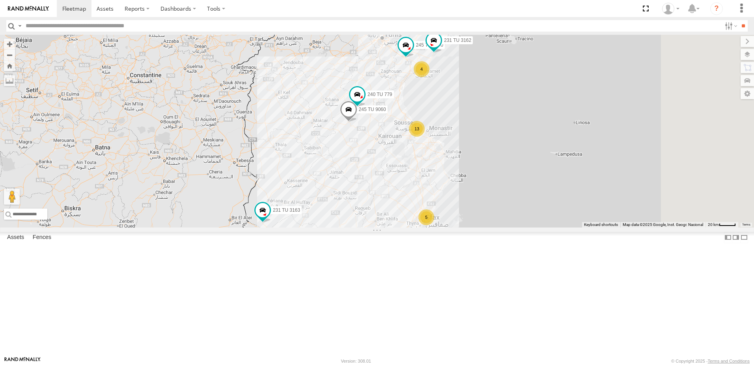
drag, startPoint x: 402, startPoint y: 284, endPoint x: 377, endPoint y: 299, distance: 28.8
click at [377, 227] on div "231 TU 3163 245 TU 4329 4 13 2 245 TU 4334 245 TU 4330 5 3 3 5 245 TU 9060 231 …" at bounding box center [377, 131] width 754 height 193
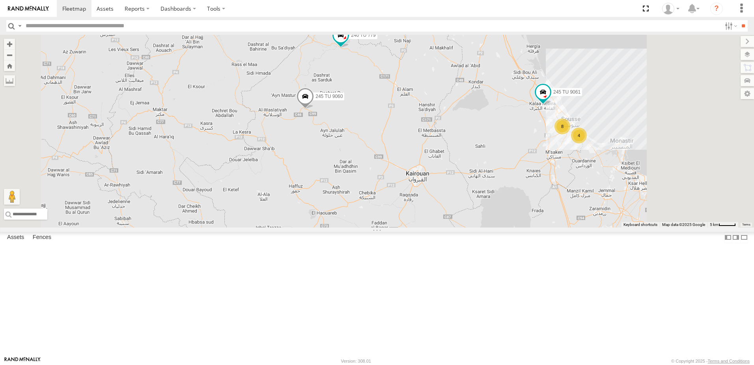
drag, startPoint x: 430, startPoint y: 145, endPoint x: 346, endPoint y: 208, distance: 105.1
click at [348, 210] on div "231 TU 3163 245 TU 4329 245 TU 4334 245 TU 4330 245 TU 9060 231 TU 3162 245 TU …" at bounding box center [377, 131] width 754 height 193
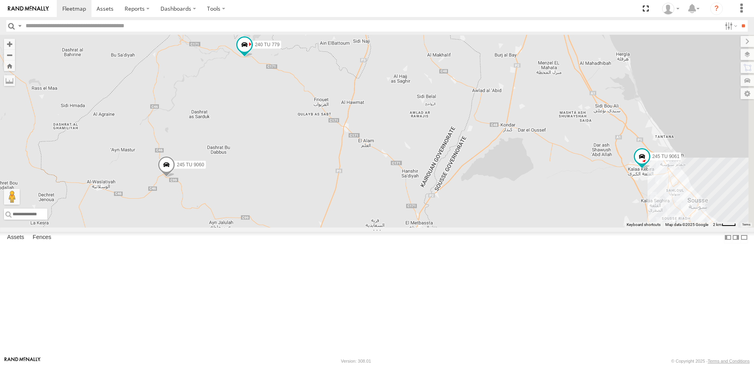
drag, startPoint x: 489, startPoint y: 211, endPoint x: 370, endPoint y: 180, distance: 122.5
click at [370, 180] on div "231 TU 3163 245 TU 4329 245 TU 4334 245 TU 4330 245 TU 9060 231 TU 3162 245 TU …" at bounding box center [377, 131] width 754 height 193
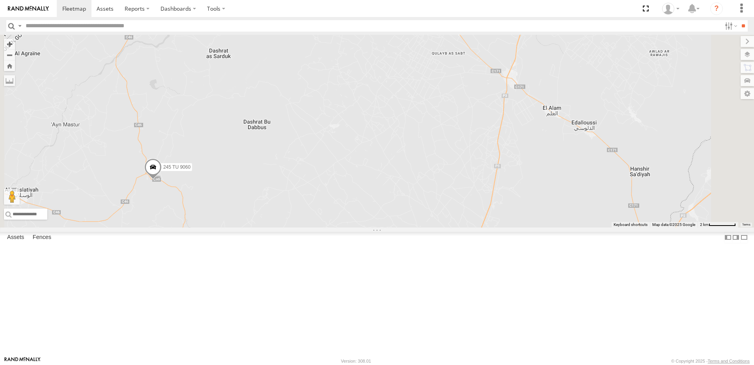
click at [278, 227] on div "231 TU 3163 245 TU 4329 245 TU 4334 245 TU 4330 245 TU 9060 231 TU 3162 245 TU …" at bounding box center [377, 131] width 754 height 193
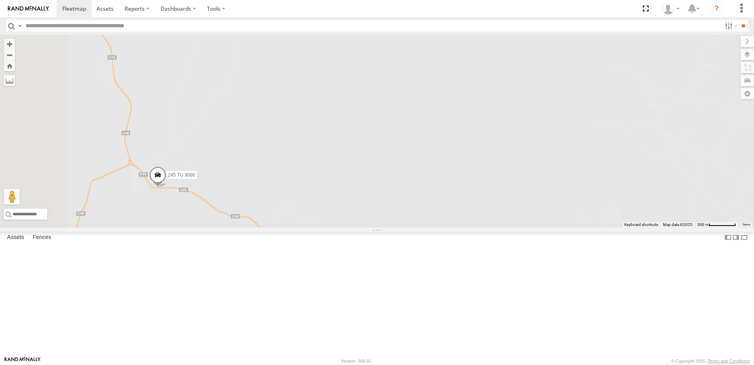
drag, startPoint x: 320, startPoint y: 249, endPoint x: 365, endPoint y: 249, distance: 45.8
click at [365, 227] on div "231 TU 3163 245 TU 4329 245 TU 4334 245 TU 4330 245 TU 9060 231 TU 3162 245 TU …" at bounding box center [377, 131] width 754 height 193
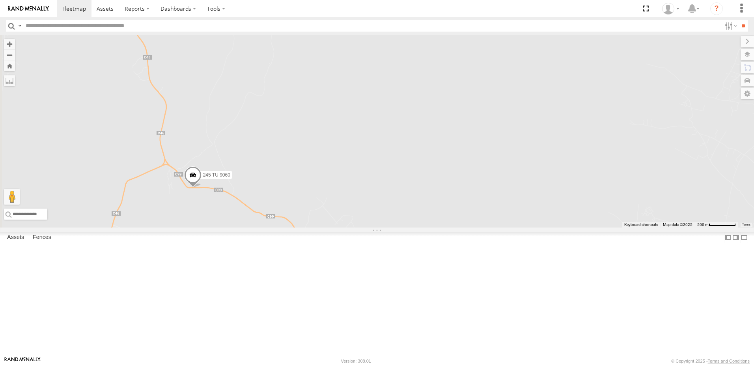
click at [202, 188] on span at bounding box center [192, 176] width 17 height 21
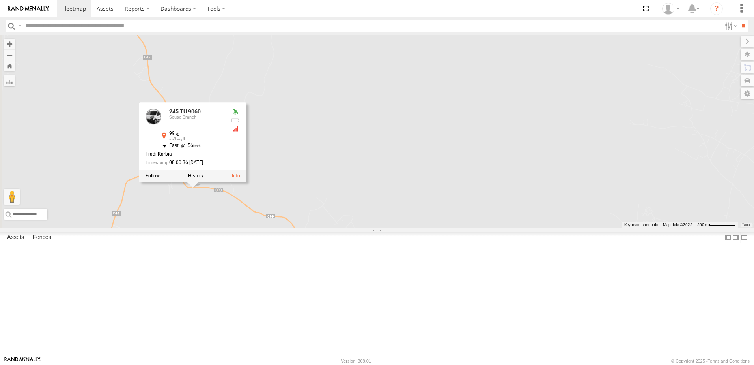
click at [247, 182] on div at bounding box center [192, 176] width 107 height 12
click at [204, 179] on label at bounding box center [195, 176] width 15 height 6
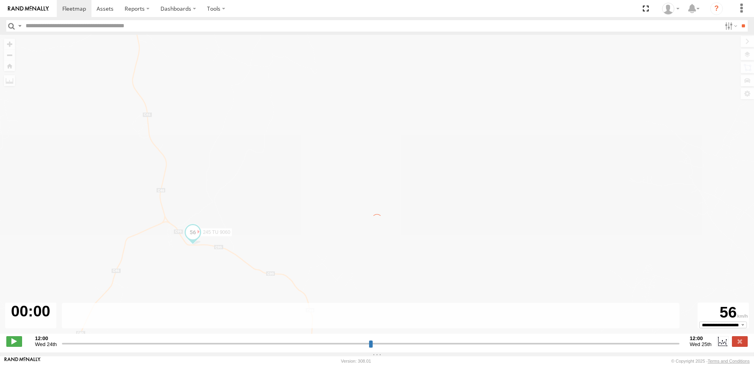
type input "**********"
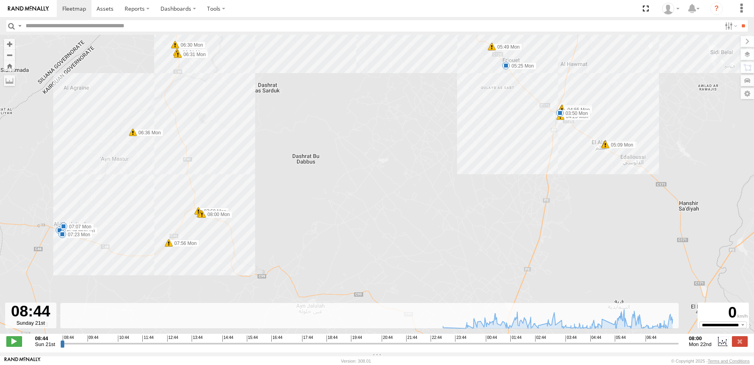
drag, startPoint x: 205, startPoint y: 231, endPoint x: 408, endPoint y: 216, distance: 203.7
click at [408, 216] on div "245 TU 9060 23:17 Sun 00:13 Mon 00:16 Mon 01:29 Mon 01:37 Mon 02:04 Mon 02:11 M…" at bounding box center [377, 188] width 754 height 307
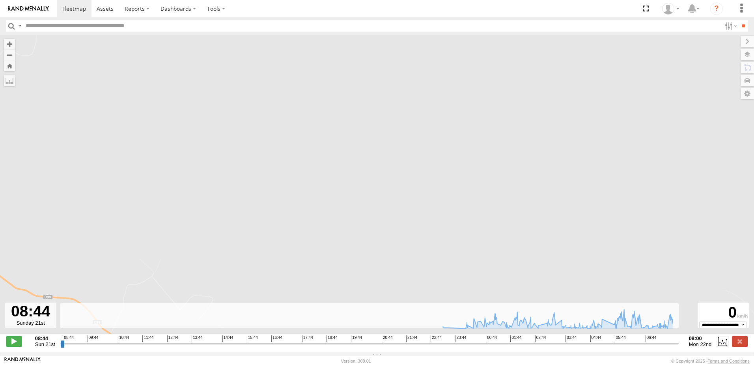
drag, startPoint x: 565, startPoint y: 213, endPoint x: 587, endPoint y: 210, distance: 22.7
click at [584, 211] on div "245 TU 9060 23:17 Sun 00:13 Mon 00:16 Mon 01:29 Mon 01:37 Mon 02:04 Mon 02:11 M…" at bounding box center [377, 188] width 754 height 307
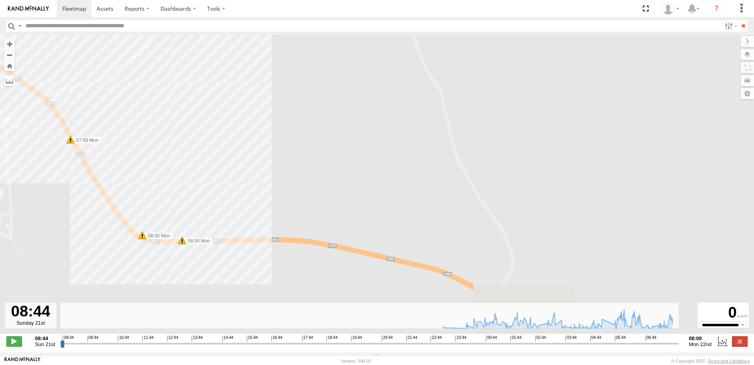
drag, startPoint x: 319, startPoint y: 215, endPoint x: 402, endPoint y: 99, distance: 143.1
click at [400, 100] on div "245 TU 9060 23:17 Sun 00:13 Mon 00:16 Mon 01:29 Mon 01:37 Mon 02:04 Mon 02:11 M…" at bounding box center [377, 188] width 754 height 307
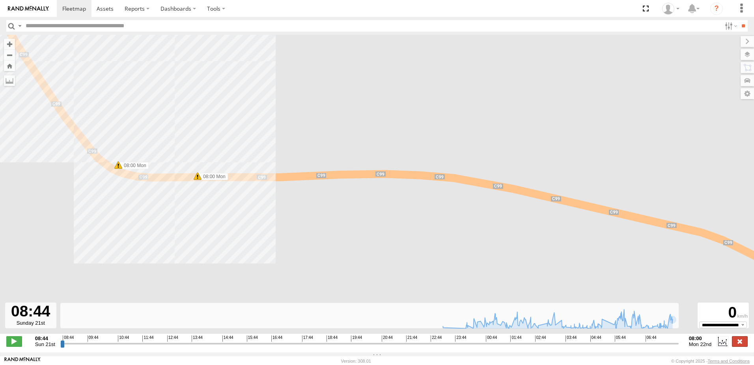
click at [744, 344] on label at bounding box center [740, 341] width 16 height 10
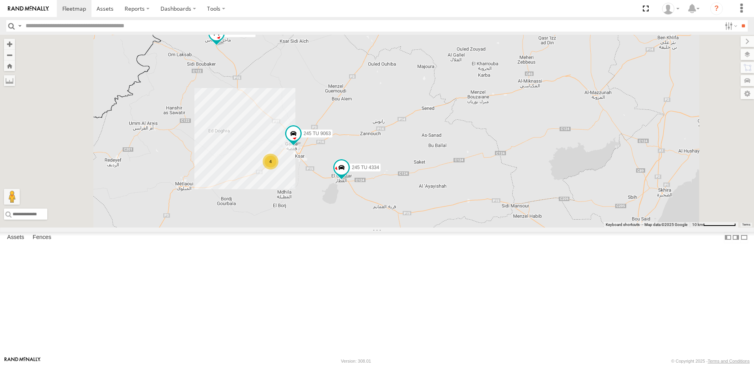
drag, startPoint x: 371, startPoint y: 169, endPoint x: 368, endPoint y: 287, distance: 118.4
click at [368, 227] on div "231 TU 3163 245 TU 4329 246 TU 8286 245 TU 4334 245 TU 9060 245 TU 9066 240 TU …" at bounding box center [377, 131] width 754 height 193
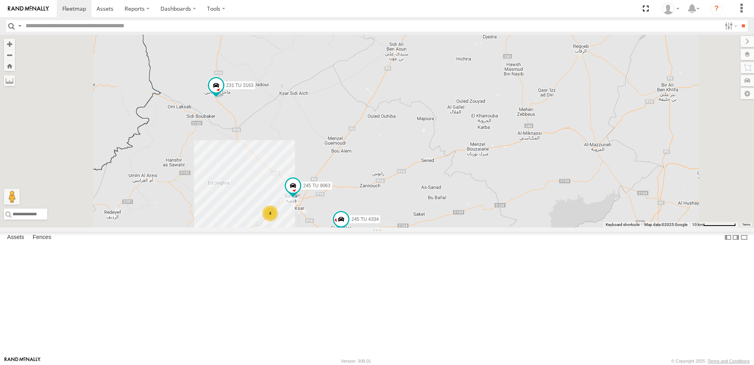
drag, startPoint x: 548, startPoint y: 189, endPoint x: 352, endPoint y: 272, distance: 212.1
click at [353, 227] on div "231 TU 3163 245 TU 4329 246 TU 8286 245 TU 4334 245 TU 9060 245 TU 9066 240 TU …" at bounding box center [377, 131] width 754 height 193
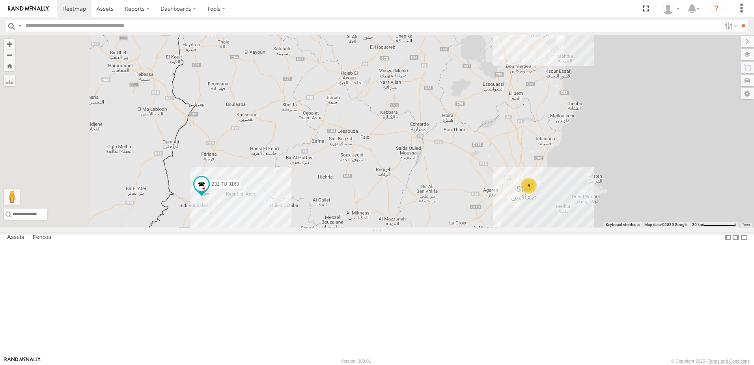
drag, startPoint x: 345, startPoint y: 203, endPoint x: 481, endPoint y: 213, distance: 136.1
click at [481, 213] on div "231 TU 3163 245 TU 4329 246 TU 8286 245 TU 4334 245 TU 9060 245 TU 9066 240 TU …" at bounding box center [377, 131] width 754 height 193
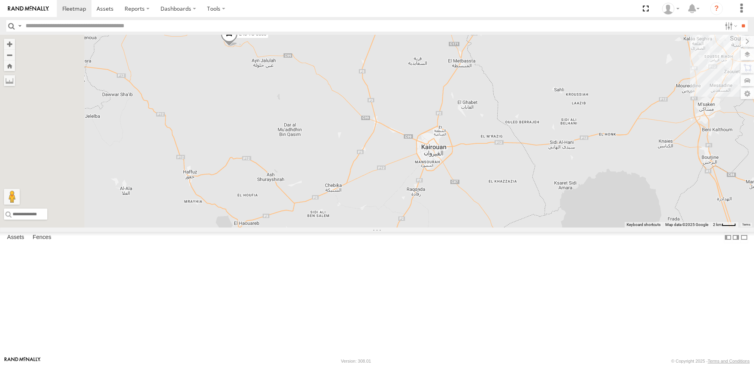
drag, startPoint x: 332, startPoint y: 85, endPoint x: 496, endPoint y: 249, distance: 232.1
click at [495, 227] on div "231 TU 3163 245 TU 4329 246 TU 8286 245 TU 4334 245 TU 9060 245 TU 9066 240 TU …" at bounding box center [377, 131] width 754 height 193
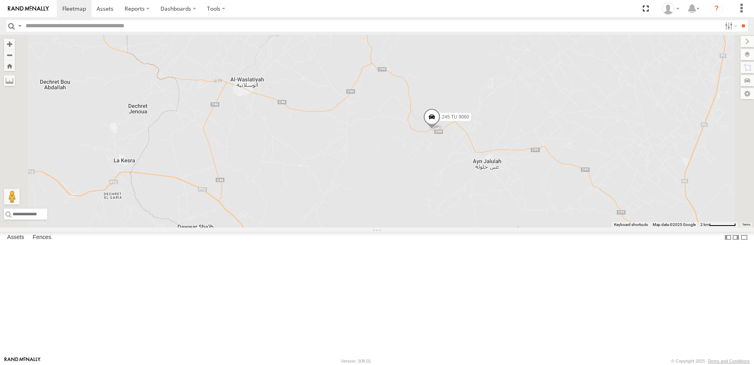
click at [441, 129] on span at bounding box center [431, 118] width 17 height 21
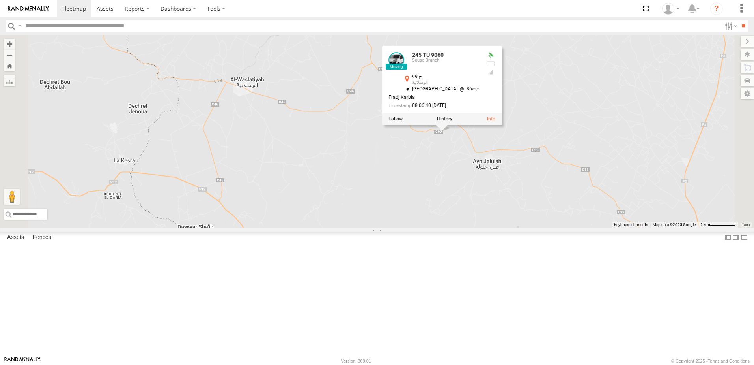
click at [508, 227] on div "231 TU 3163 245 TU 4329 246 TU 8286 245 TU 4334 245 TU 9060 245 TU 9066 240 TU …" at bounding box center [377, 131] width 754 height 193
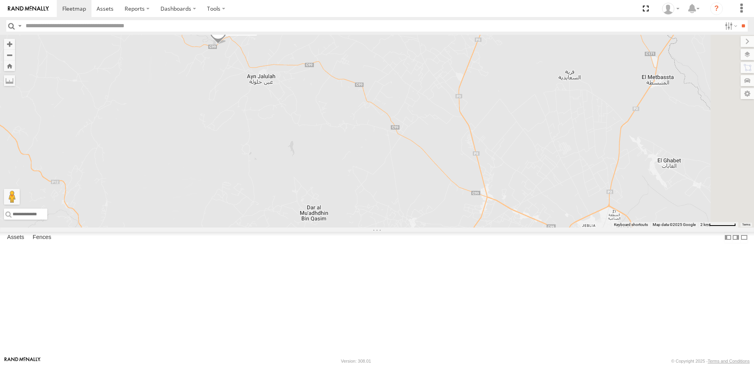
drag, startPoint x: 371, startPoint y: 187, endPoint x: 313, endPoint y: 144, distance: 72.1
click at [313, 144] on div "231 TU 3163 245 TU 4329 246 TU 8286 245 TU 4334 245 TU 9060 245 TU 9066 240 TU …" at bounding box center [377, 131] width 754 height 193
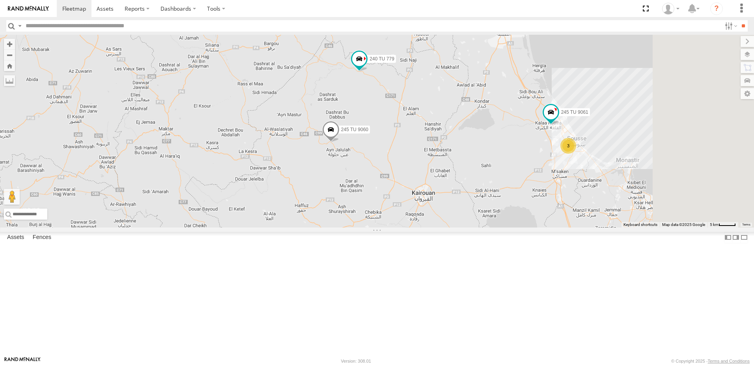
drag, startPoint x: 670, startPoint y: 236, endPoint x: 563, endPoint y: 256, distance: 109.0
click at [563, 227] on div "231 TU 3163 245 TU 4329 246 TU 8286 245 TU 4334 245 TU 9060 245 TU 9066 240 TU …" at bounding box center [377, 131] width 754 height 193
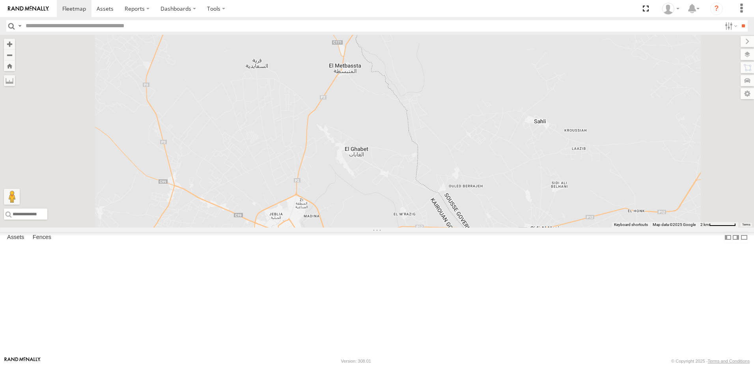
drag, startPoint x: 509, startPoint y: 259, endPoint x: 551, endPoint y: 200, distance: 72.5
click at [551, 200] on div "231 TU 3163 245 TU 4329 246 TU 8286 245 TU 4334 245 TU 9060 245 TU 9066 240 TU …" at bounding box center [377, 131] width 754 height 193
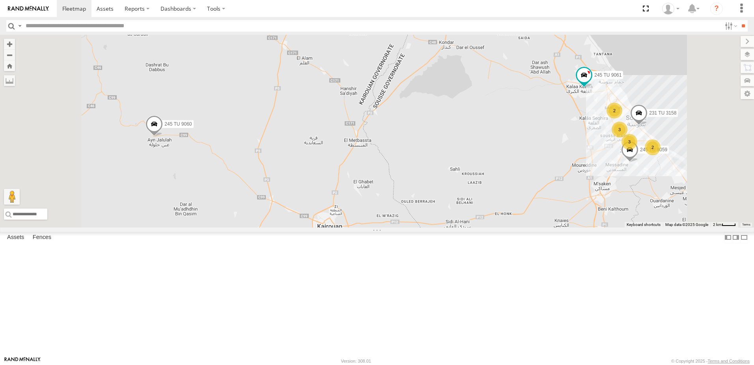
drag, startPoint x: 484, startPoint y: 108, endPoint x: 471, endPoint y: 207, distance: 100.3
click at [471, 207] on div "231 TU 3163 245 TU 4329 246 TU 8286 245 TU 4334 245 TU 9060 245 TU 9066 240 TU …" at bounding box center [377, 131] width 754 height 193
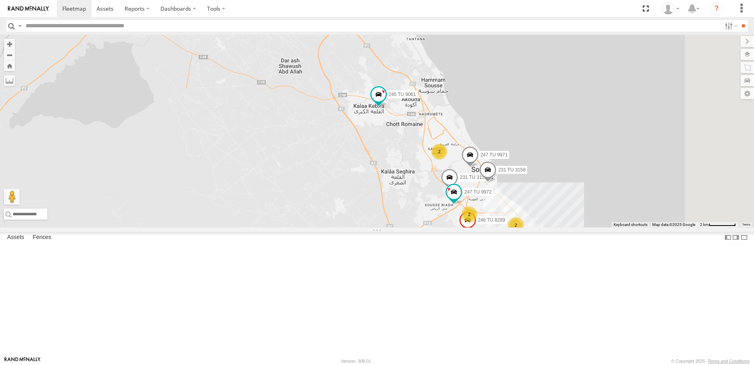
drag, startPoint x: 436, startPoint y: 188, endPoint x: 390, endPoint y: 165, distance: 51.0
click at [390, 165] on div "231 TU 3163 245 TU 4329 246 TU 8286 245 TU 4334 245 TU 9060 245 TU 9066 240 TU …" at bounding box center [377, 131] width 754 height 193
click at [383, 100] on span at bounding box center [376, 93] width 14 height 14
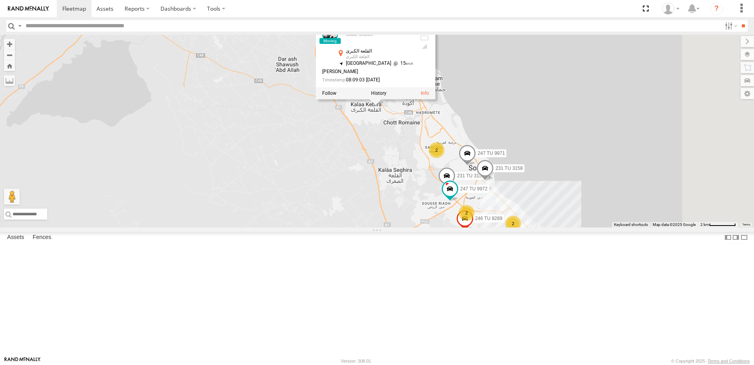
click at [426, 223] on div "231 TU 3163 245 TU 4329 246 TU 8286 245 TU 4334 245 TU 9060 245 TU 9066 240 TU …" at bounding box center [377, 131] width 754 height 193
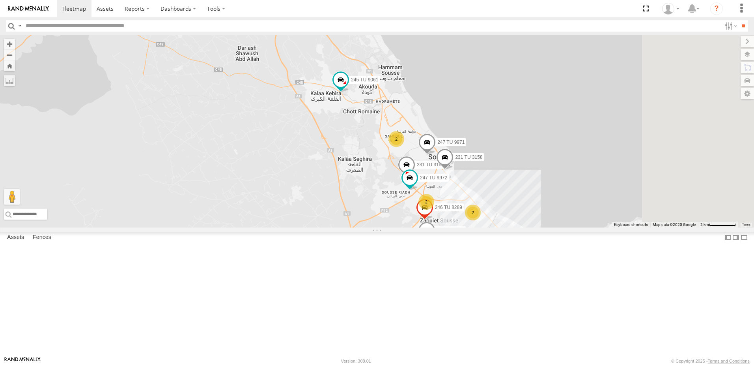
drag, startPoint x: 434, startPoint y: 206, endPoint x: 410, endPoint y: 198, distance: 25.5
click at [413, 198] on div "231 TU 3163 245 TU 4329 246 TU 8286 245 TU 4334 245 TU 9060 245 TU 9066 240 TU …" at bounding box center [377, 131] width 754 height 193
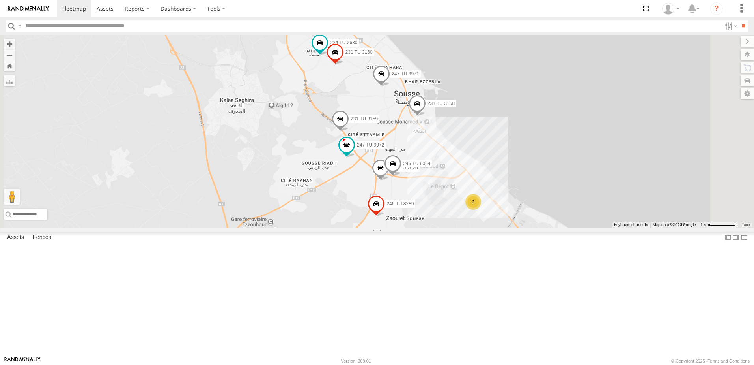
drag, startPoint x: 421, startPoint y: 262, endPoint x: 394, endPoint y: 240, distance: 33.9
click at [394, 227] on div "231 TU 3163 245 TU 4329 246 TU 8286 245 TU 4334 245 TU 9060 245 TU 9066 240 TU …" at bounding box center [377, 131] width 754 height 193
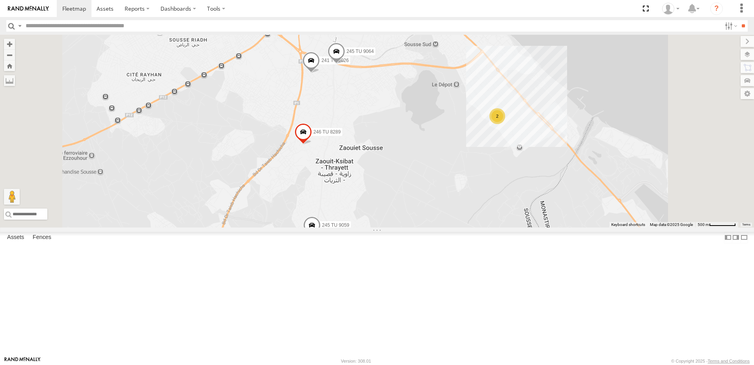
click at [321, 237] on span at bounding box center [311, 226] width 17 height 21
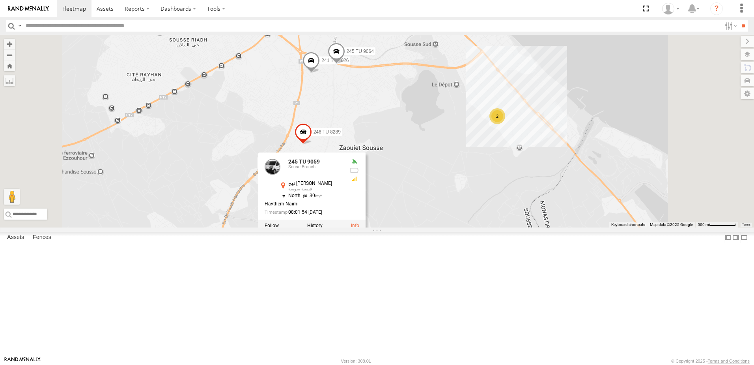
click at [400, 227] on div "231 TU 3163 245 TU 4329 246 TU 8286 245 TU 4334 245 TU 9060 245 TU 9066 240 TU …" at bounding box center [377, 131] width 754 height 193
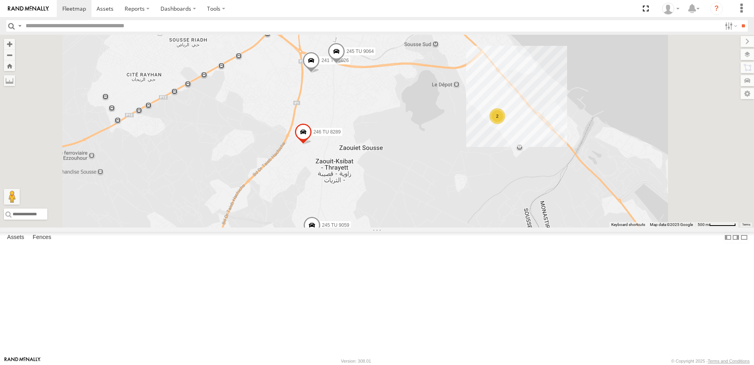
click at [312, 144] on span at bounding box center [303, 133] width 17 height 21
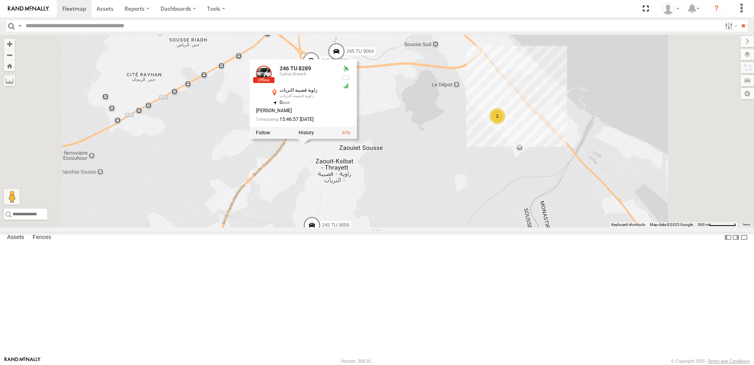
click at [339, 227] on div "231 TU 3163 245 TU 4329 246 TU 8286 245 TU 4334 245 TU 9060 245 TU 9066 240 TU …" at bounding box center [377, 131] width 754 height 193
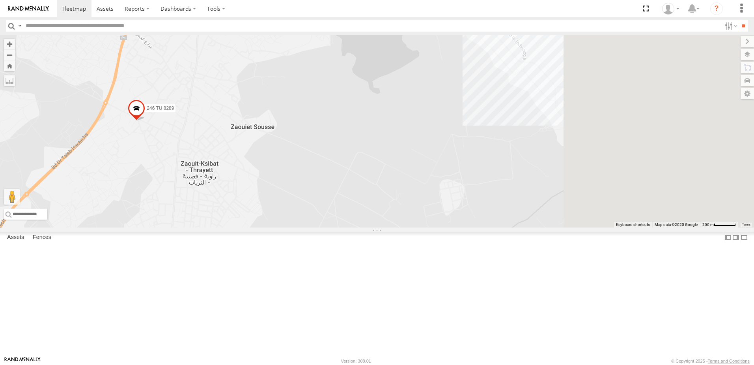
drag, startPoint x: 481, startPoint y: 176, endPoint x: 382, endPoint y: 176, distance: 99.4
click at [382, 176] on div "231 TU 3163 245 TU 4329 246 TU 8286 245 TU 4334 245 TU 9060 245 TU 9066 240 TU …" at bounding box center [377, 131] width 754 height 193
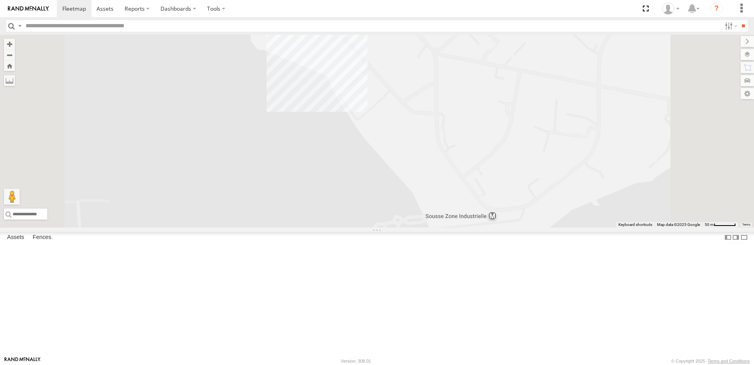
drag, startPoint x: 422, startPoint y: 161, endPoint x: 473, endPoint y: 316, distance: 163.3
click at [473, 227] on div "231 TU 3163 245 TU 4329 246 TU 8286 245 TU 4334 245 TU 9060 245 TU 9066 240 TU …" at bounding box center [377, 131] width 754 height 193
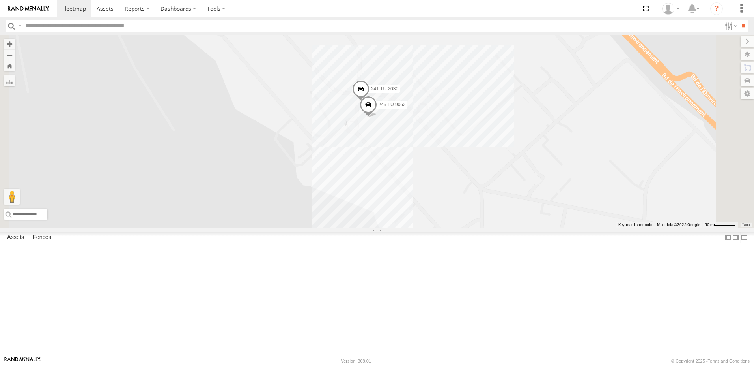
click at [377, 117] on span at bounding box center [368, 106] width 17 height 21
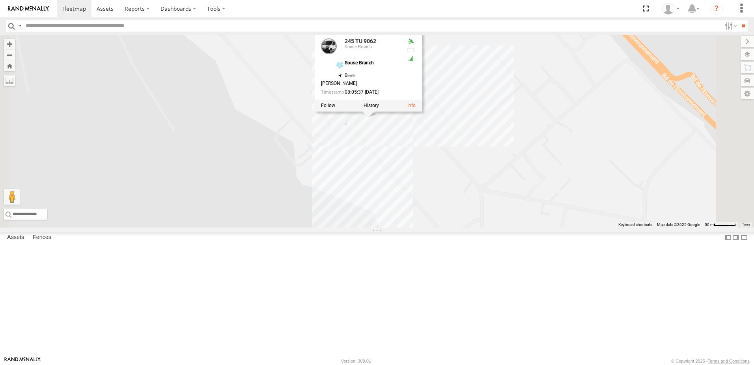
click at [458, 197] on div "231 TU 3163 245 TU 4329 246 TU 8286 245 TU 4334 245 TU 9060 245 TU 9066 240 TU …" at bounding box center [377, 131] width 754 height 193
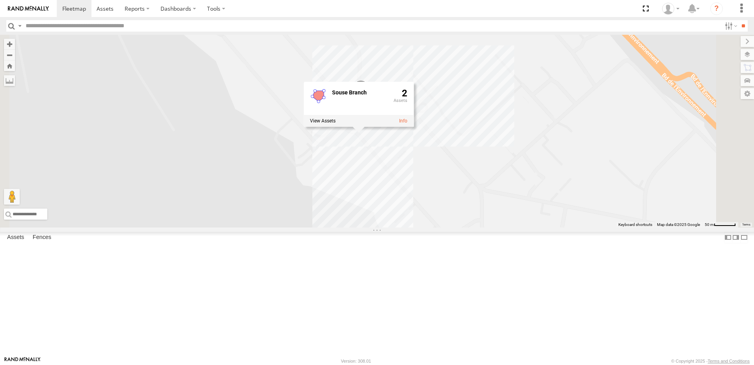
click at [426, 227] on div "231 TU 3163 245 TU 4329 246 TU 8286 245 TU 4334 245 TU 9060 245 TU 9066 240 TU …" at bounding box center [377, 131] width 754 height 193
click at [370, 101] on span at bounding box center [360, 90] width 17 height 21
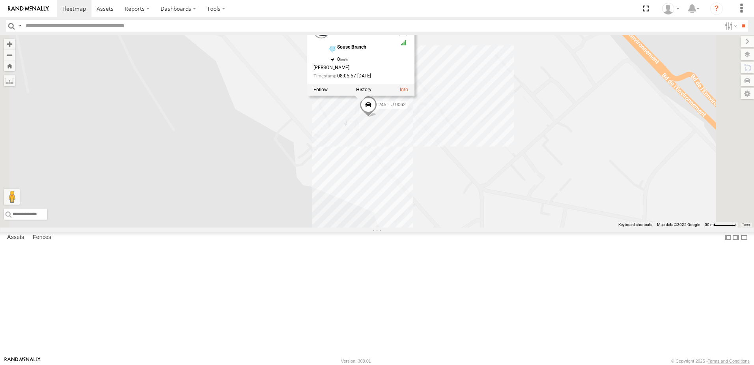
click at [356, 178] on div "231 TU 3163 245 TU 4329 246 TU 8286 245 TU 4334 245 TU 9060 245 TU 9066 240 TU …" at bounding box center [377, 131] width 754 height 193
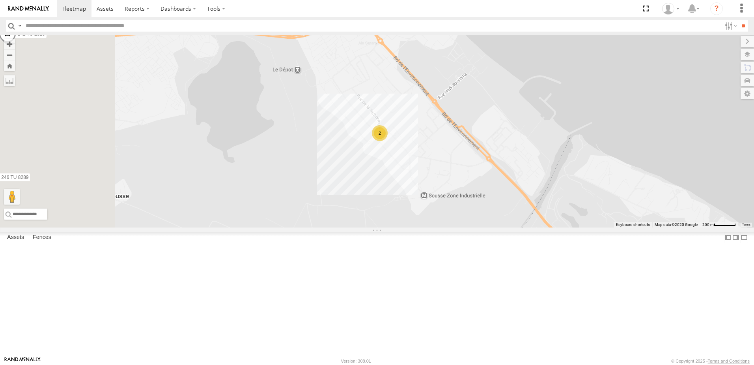
drag, startPoint x: 212, startPoint y: 107, endPoint x: 336, endPoint y: 138, distance: 127.3
click at [336, 138] on div "231 TU 3163 245 TU 4329 246 TU 8286 245 TU 4334 245 TU 9060 245 TU 9066 240 TU …" at bounding box center [377, 131] width 754 height 193
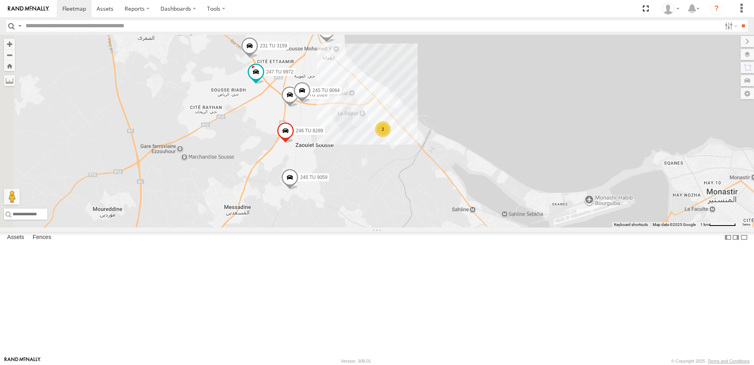
drag, startPoint x: 366, startPoint y: 99, endPoint x: 447, endPoint y: 196, distance: 126.5
click at [447, 196] on div "231 TU 3163 245 TU 4329 246 TU 8286 245 TU 4334 245 TU 9060 245 TU 9066 240 TU …" at bounding box center [377, 131] width 754 height 193
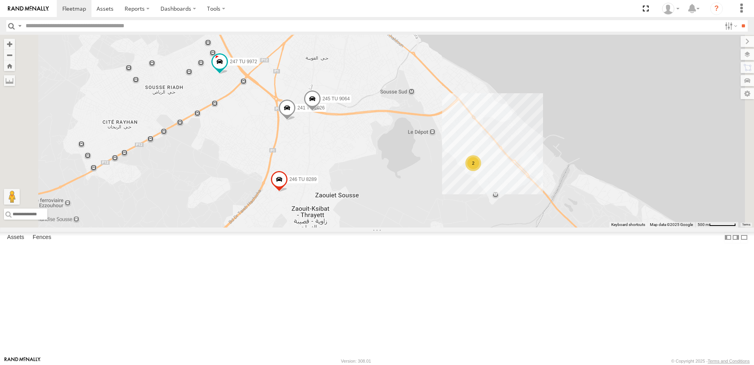
drag, startPoint x: 414, startPoint y: 96, endPoint x: 387, endPoint y: 209, distance: 116.1
click at [387, 209] on div "231 TU 3163 245 TU 4329 246 TU 8286 245 TU 4334 245 TU 9060 245 TU 9066 240 TU …" at bounding box center [377, 131] width 754 height 193
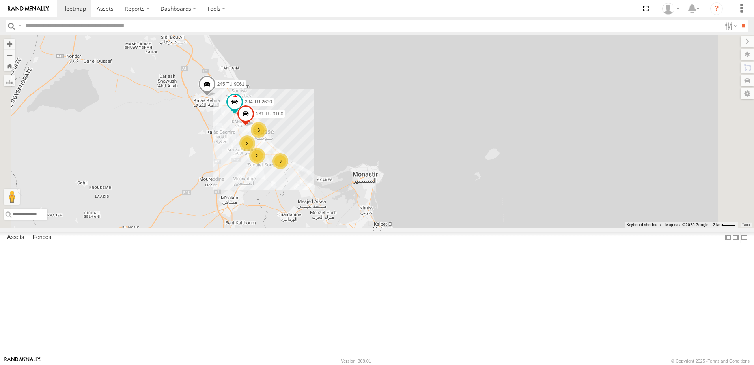
drag, startPoint x: 283, startPoint y: 161, endPoint x: 314, endPoint y: 192, distance: 43.2
click at [328, 202] on div "234 TU 2630 231 TU 3160 245 TU 9061 3 2 2 3" at bounding box center [377, 131] width 754 height 193
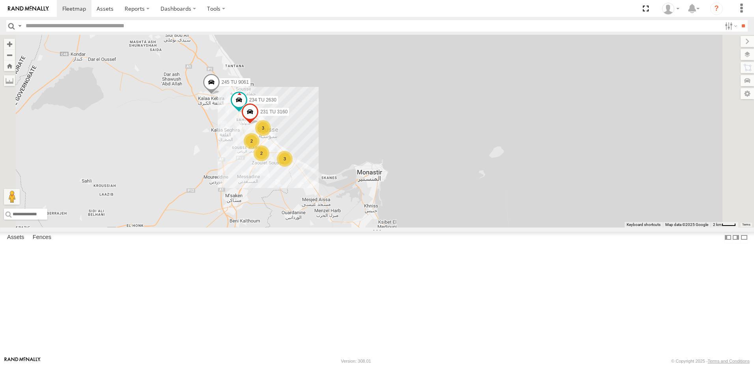
drag, startPoint x: 283, startPoint y: 184, endPoint x: 351, endPoint y: 139, distance: 81.1
click at [351, 139] on div "234 TU 2630 231 TU 3160 245 TU 9061 3 2 2 3" at bounding box center [377, 131] width 754 height 193
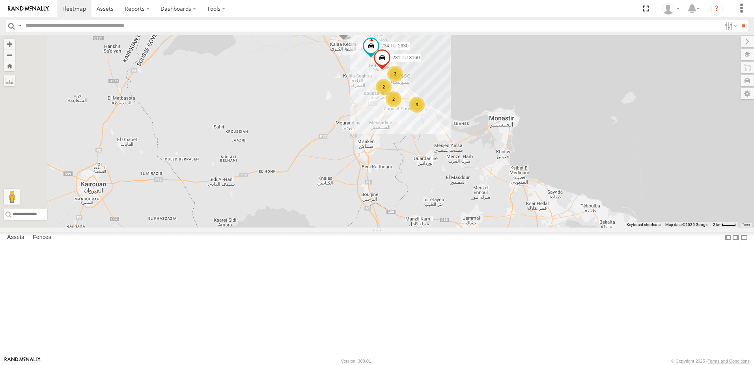
drag, startPoint x: 356, startPoint y: 184, endPoint x: 378, endPoint y: 199, distance: 26.4
click at [378, 199] on div "234 TU 2630 231 TU 3160 245 TU 9061 3 2 2 3" at bounding box center [377, 131] width 754 height 193
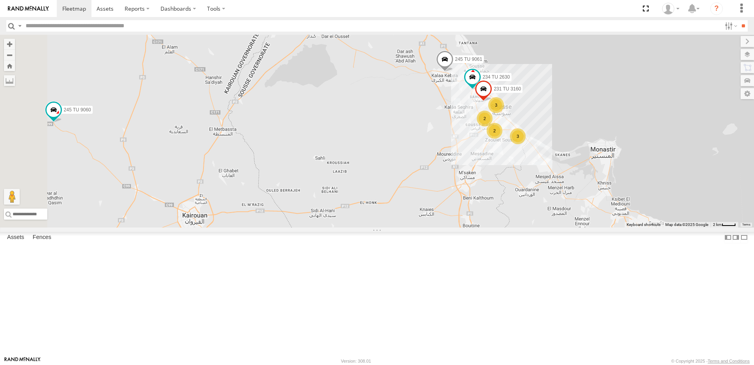
drag, startPoint x: 305, startPoint y: 125, endPoint x: 306, endPoint y: 182, distance: 56.8
click at [306, 182] on div "245 TU 9061 245 TU 9060 240 TU 779 245 TU 4330 231 TU 3162 3 2 234 TU 2630 2 23…" at bounding box center [377, 131] width 754 height 193
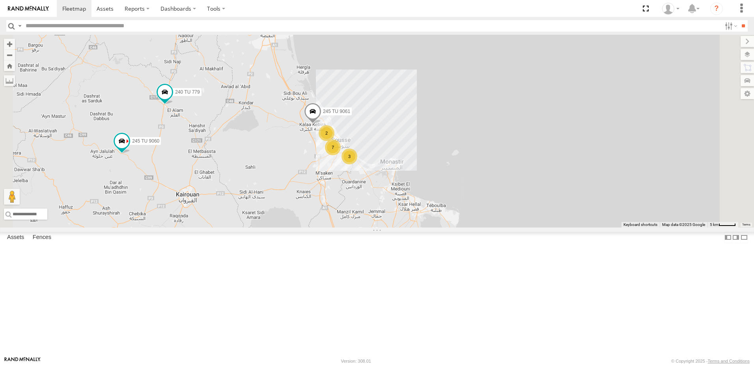
drag, startPoint x: 308, startPoint y: 206, endPoint x: 297, endPoint y: 269, distance: 64.9
click at [297, 227] on div "245 TU 9061 245 TU 9060 240 TU 779 245 TU 4330 231 TU 3162 245 TU 4329 3 7 2" at bounding box center [377, 131] width 754 height 193
drag, startPoint x: 330, startPoint y: 233, endPoint x: 329, endPoint y: 266, distance: 32.8
click at [325, 227] on div "245 TU 9061 245 TU 9060 240 TU 779 245 TU 4330 231 TU 3162 245 TU 4329 3 7 2" at bounding box center [377, 131] width 754 height 193
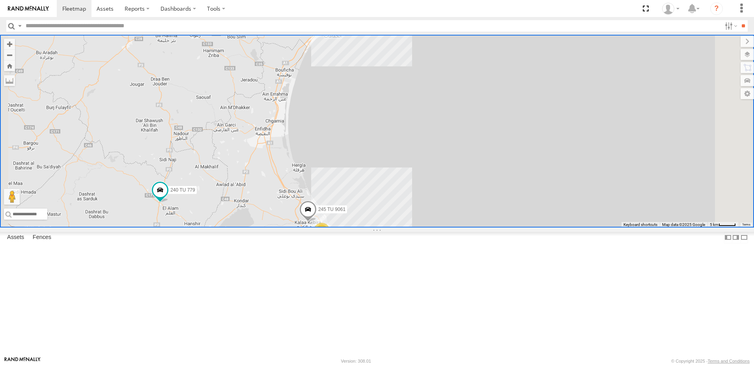
click at [0, 0] on div "247 TU 9972" at bounding box center [0, 0] width 0 height 0
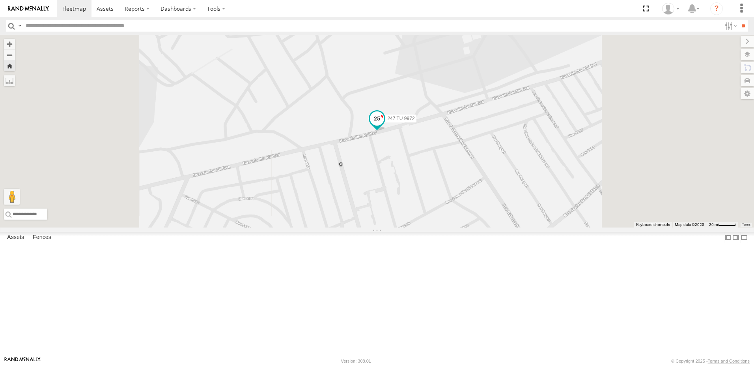
click at [384, 126] on span at bounding box center [377, 119] width 14 height 14
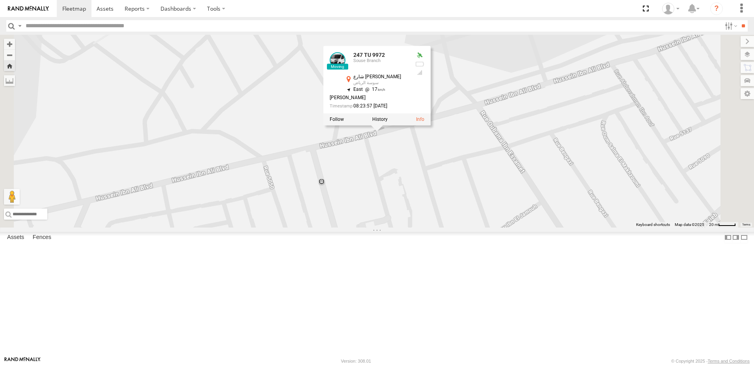
click at [486, 227] on div "247 TU 9972 247 TU 9972 Souse Branch شارع الحسين إبن علي سوسة الرياض 35.80587 ,…" at bounding box center [377, 131] width 754 height 193
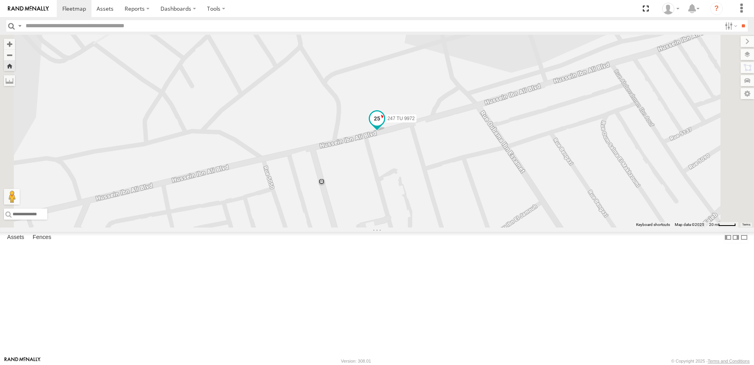
click at [384, 126] on span at bounding box center [377, 119] width 14 height 14
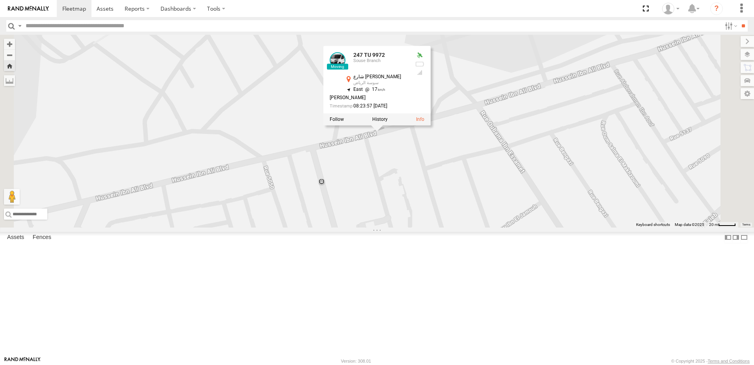
click at [499, 220] on div "247 TU 9972 247 TU 9972 Souse Branch شارع الحسين إبن علي سوسة الرياض 35.80587 ,…" at bounding box center [377, 131] width 754 height 193
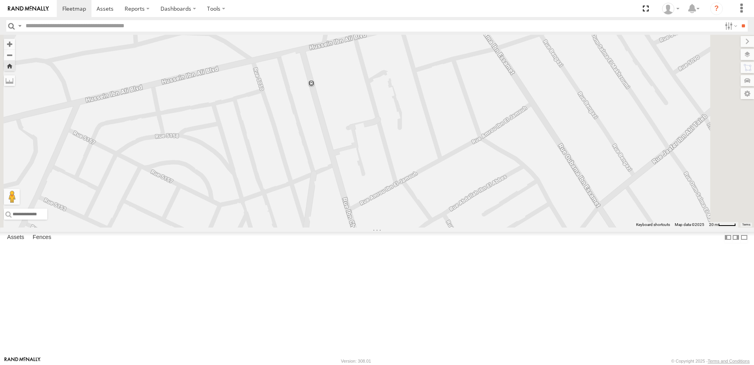
drag, startPoint x: 451, startPoint y: 173, endPoint x: 448, endPoint y: 256, distance: 82.5
click at [451, 227] on div "247 TU 9972" at bounding box center [377, 131] width 754 height 193
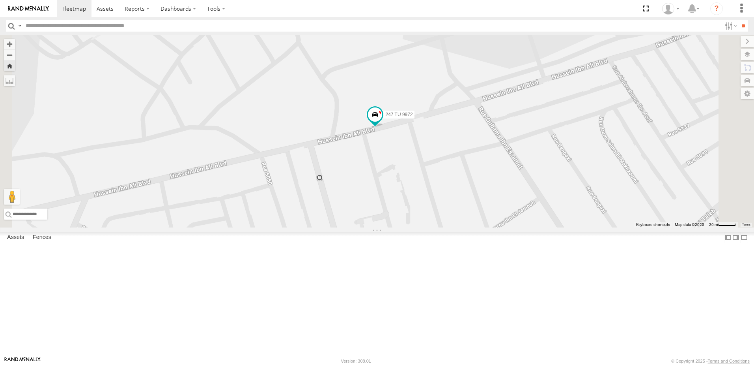
drag, startPoint x: 458, startPoint y: 248, endPoint x: 458, endPoint y: 276, distance: 28.4
click at [458, 227] on div "247 TU 9972" at bounding box center [377, 131] width 754 height 193
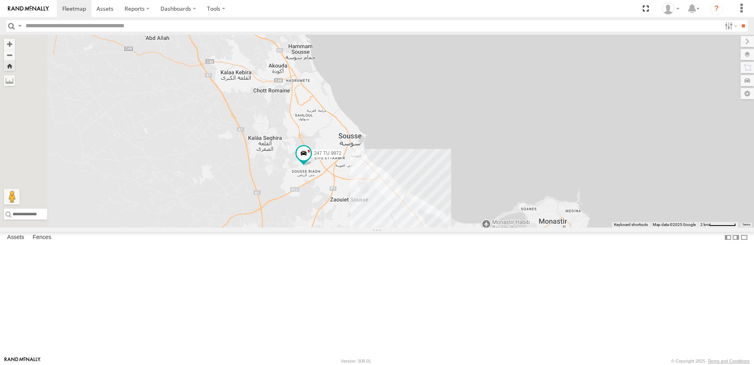
scroll to position [197, 0]
